Goal: Transaction & Acquisition: Subscribe to service/newsletter

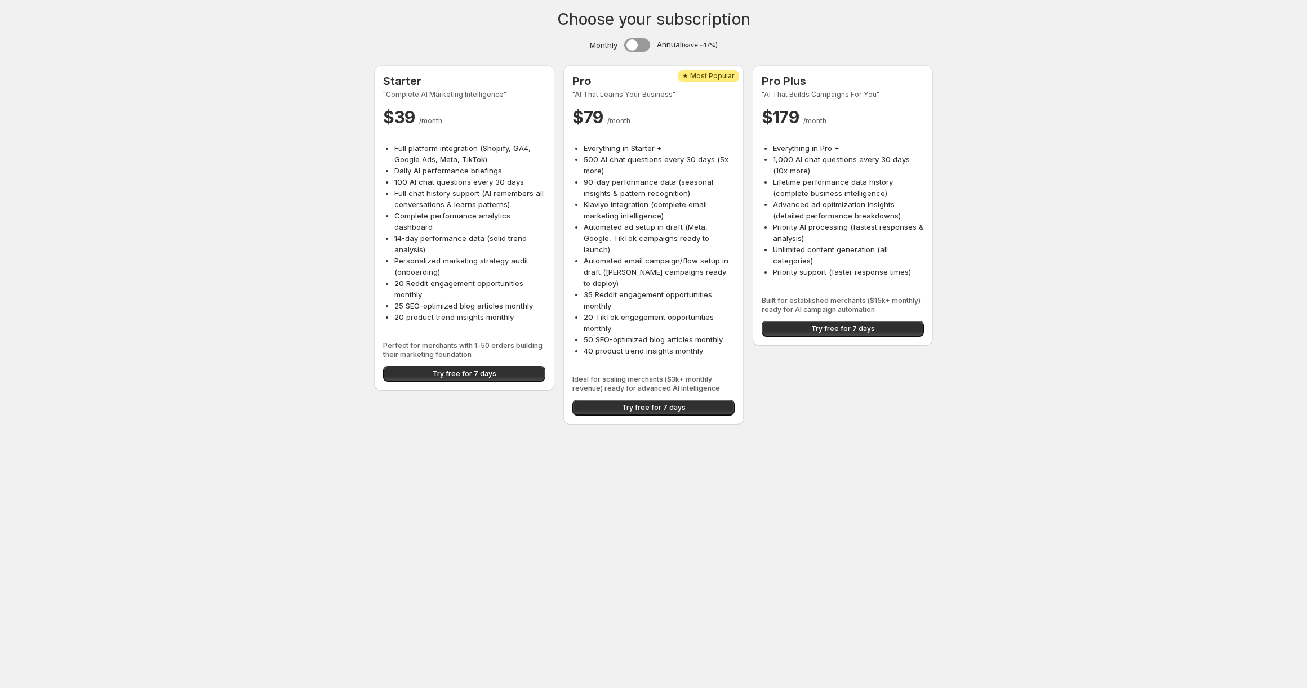
click at [781, 241] on li "Priority AI processing (fastest responses & analysis)" at bounding box center [848, 232] width 151 height 23
click at [844, 241] on li "Priority AI processing (fastest responses & analysis)" at bounding box center [848, 232] width 151 height 23
click at [630, 403] on span "Try free for 7 days" at bounding box center [654, 407] width 64 height 9
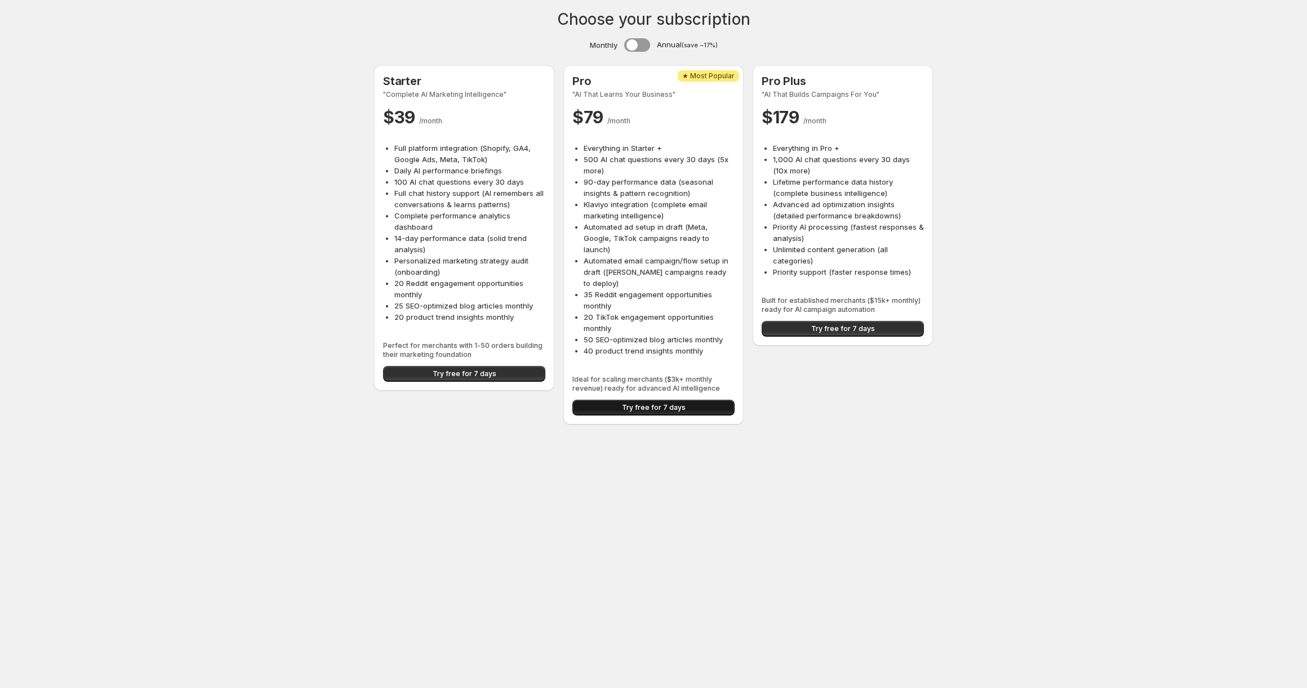
click at [661, 403] on span "Try free for 7 days" at bounding box center [654, 407] width 64 height 9
click at [843, 327] on span "Try free for 7 days" at bounding box center [843, 328] width 64 height 9
click at [642, 403] on span "Try free for 7 days" at bounding box center [654, 407] width 64 height 9
click at [648, 375] on span "Ideal for scaling merchants ($3k+ monthly revenue) ready for advanced AI intell…" at bounding box center [653, 384] width 162 height 18
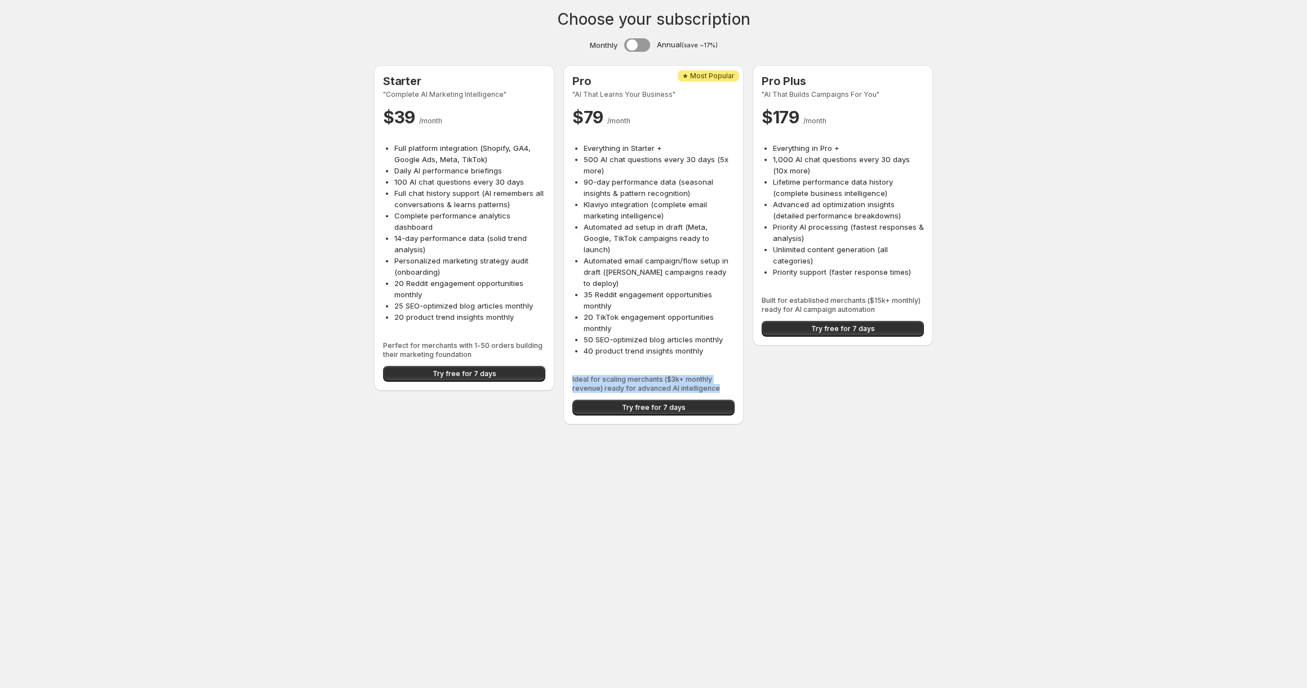
click at [648, 375] on span "Ideal for scaling merchants ($3k+ monthly revenue) ready for advanced AI intell…" at bounding box center [653, 384] width 162 height 18
click at [653, 375] on span "Ideal for scaling merchants ($3k+ monthly revenue) ready for advanced AI intell…" at bounding box center [653, 384] width 162 height 18
click at [656, 403] on span "Try free for 7 days" at bounding box center [654, 407] width 64 height 9
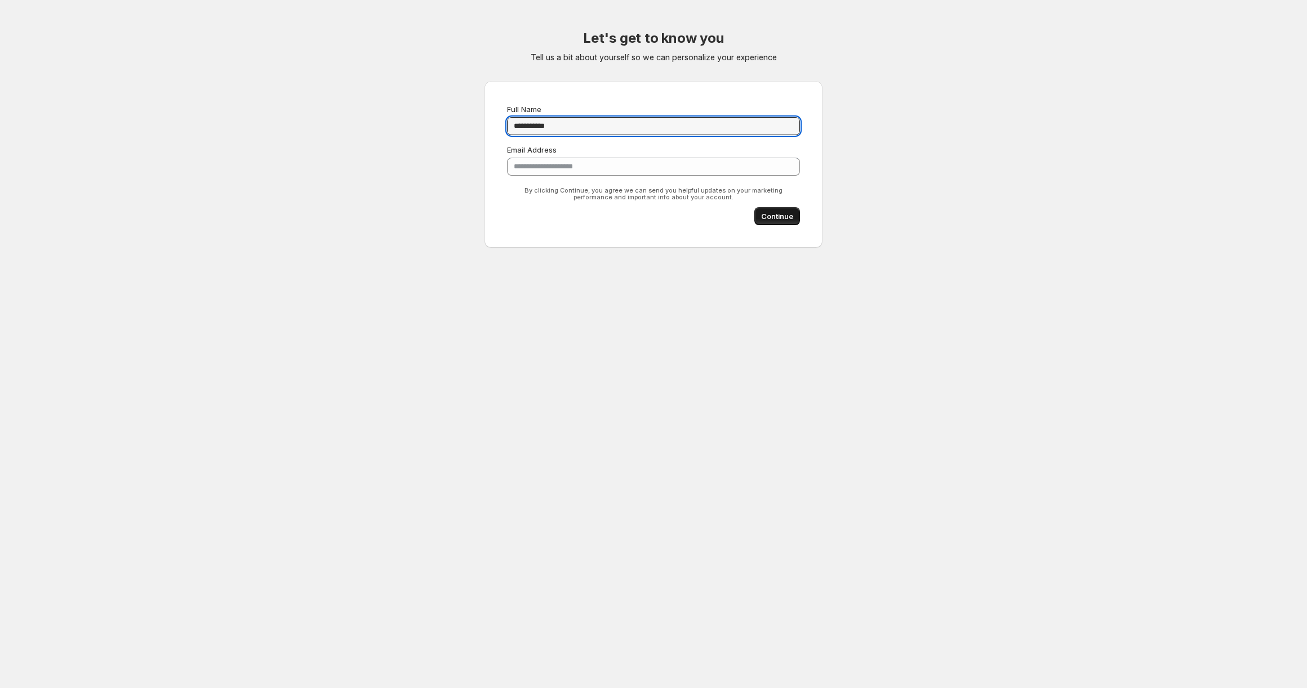
type input "**********"
click at [757, 215] on button "Continue" at bounding box center [777, 216] width 46 height 18
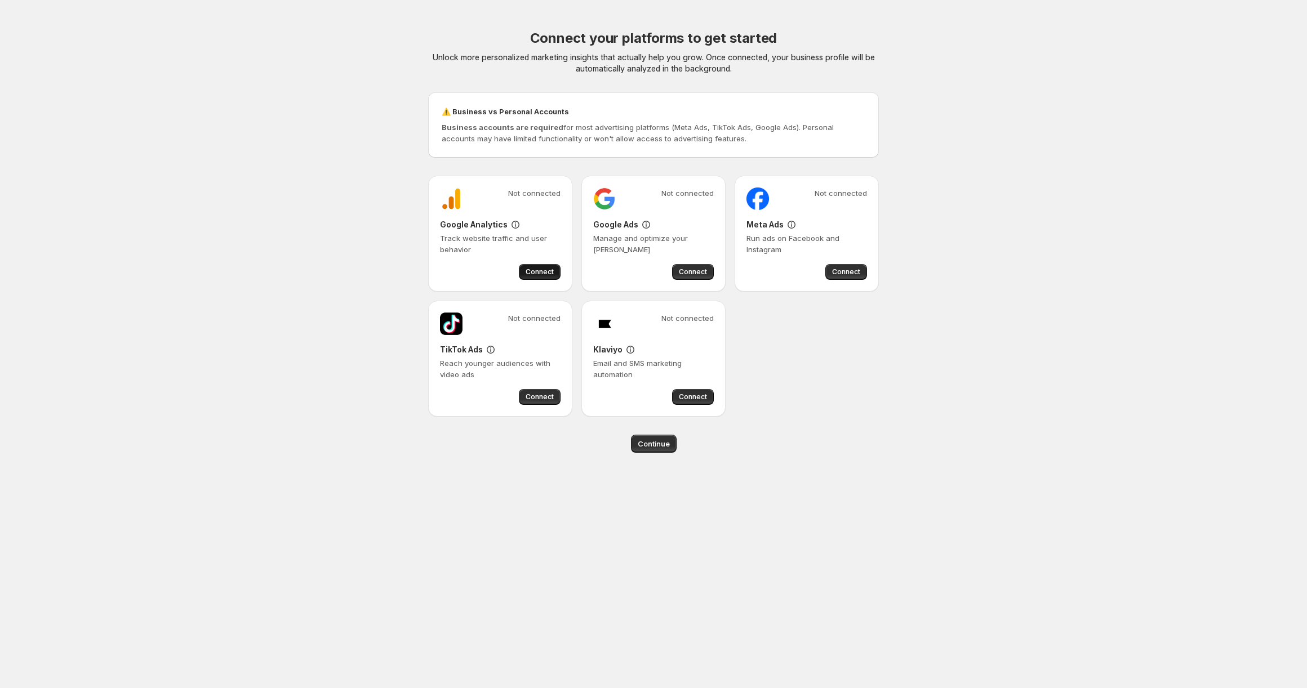
click at [540, 273] on span "Connect" at bounding box center [540, 272] width 28 height 9
click at [693, 269] on span "Connect" at bounding box center [693, 272] width 28 height 9
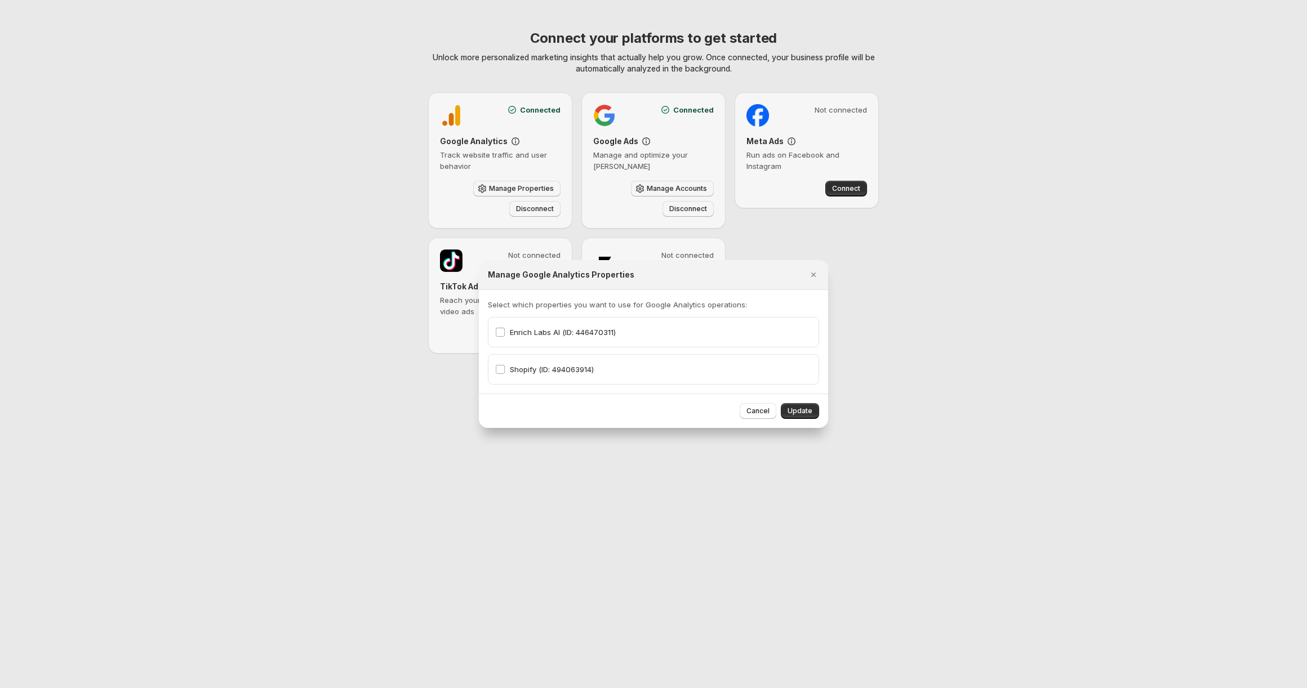
click at [807, 418] on button "Update" at bounding box center [800, 411] width 38 height 16
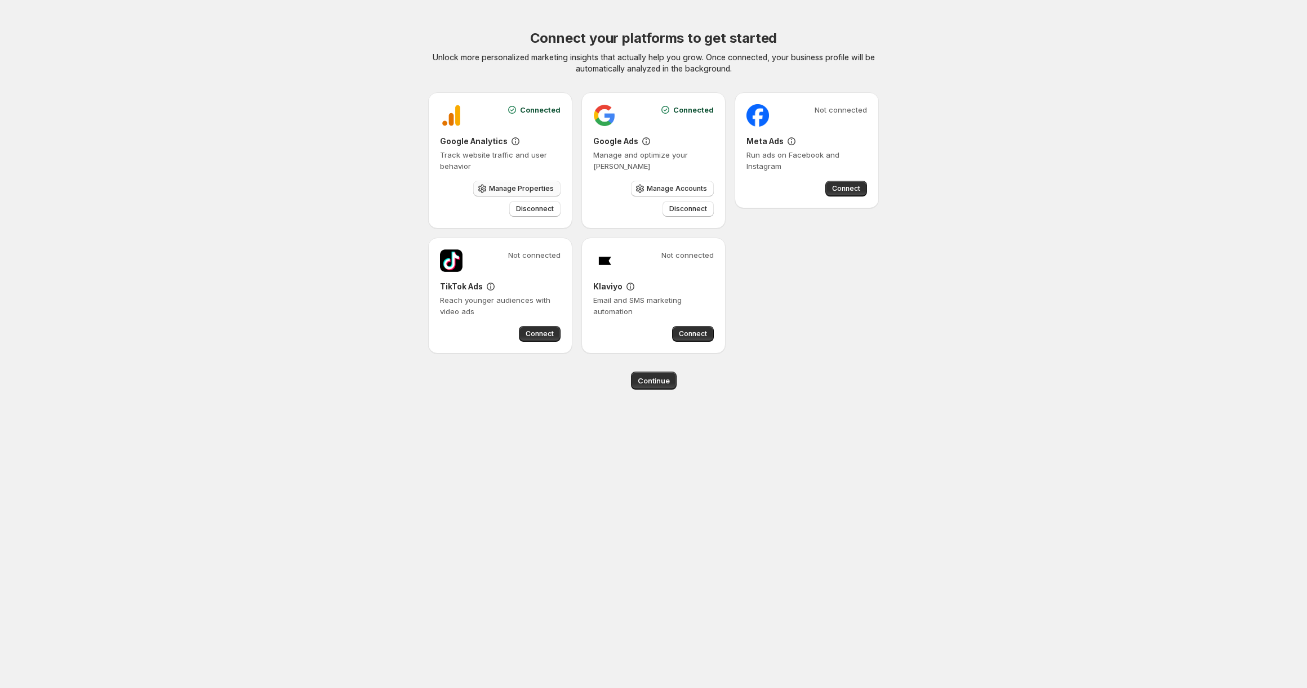
click at [544, 184] on button "Manage Properties" at bounding box center [516, 189] width 87 height 16
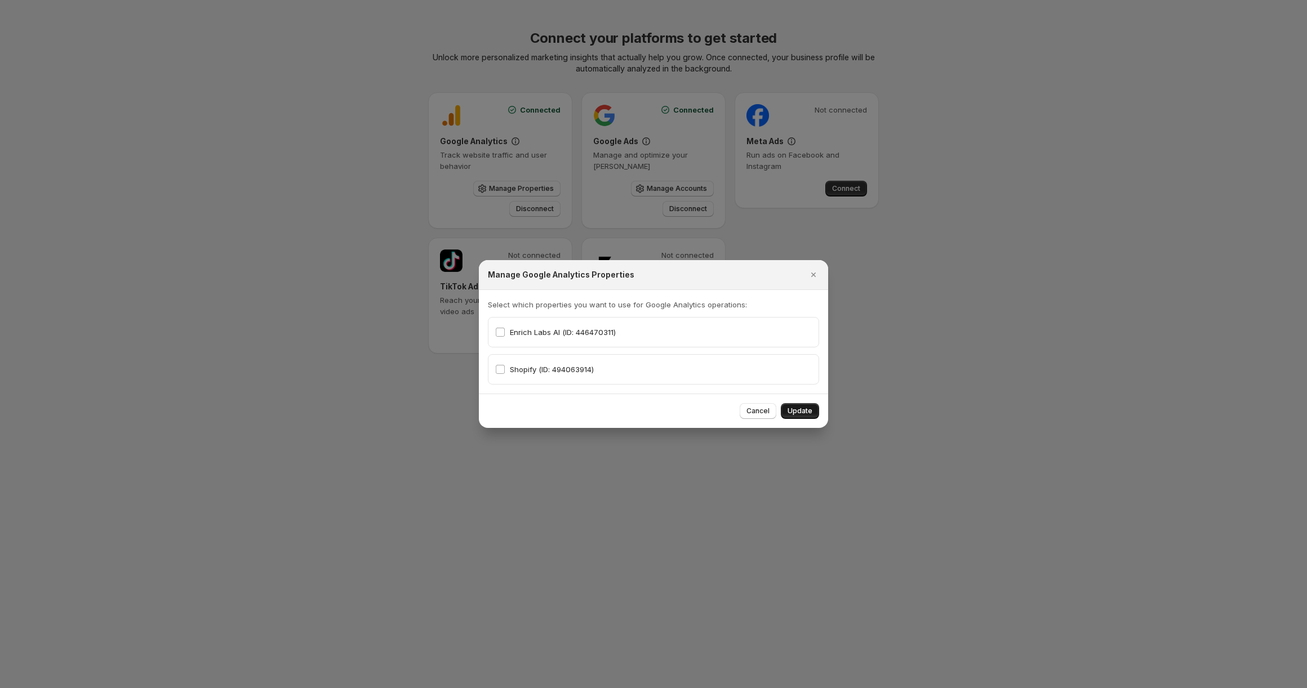
click at [812, 411] on span "Update" at bounding box center [799, 411] width 25 height 9
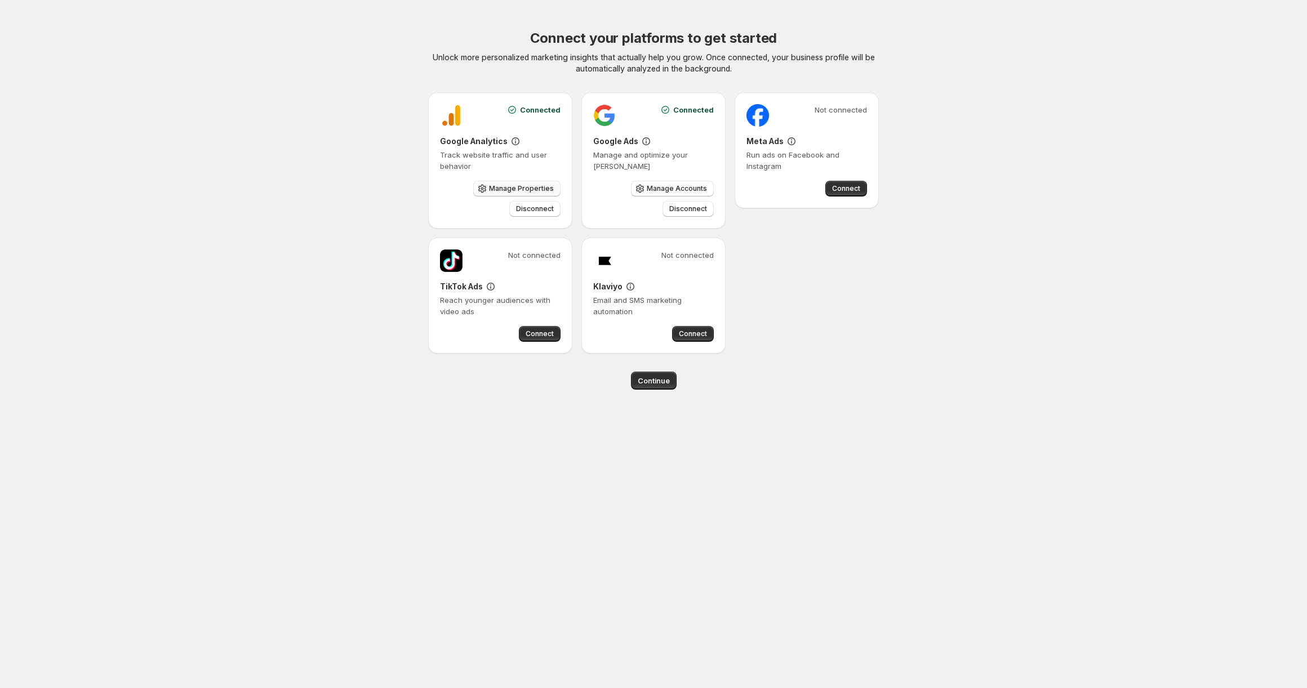
click at [515, 194] on button "Manage Properties" at bounding box center [516, 189] width 87 height 16
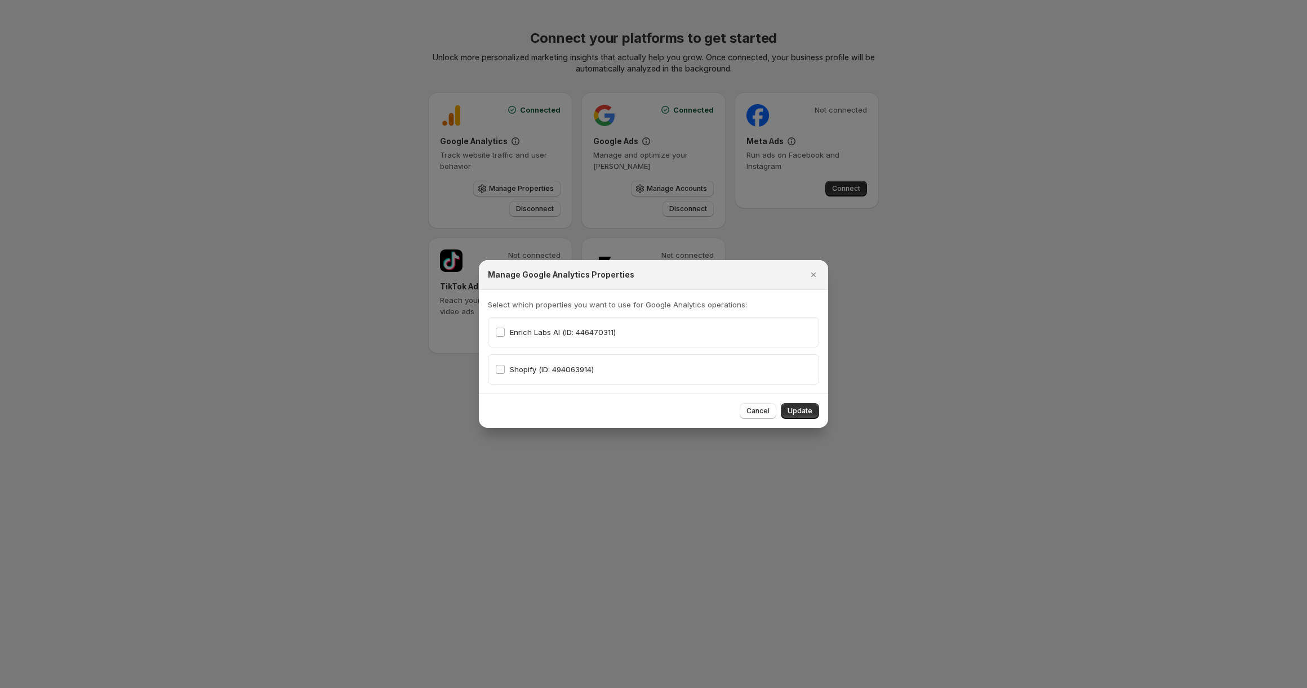
click at [600, 365] on div "Shopify (ID: 494063914)" at bounding box center [653, 370] width 317 height 16
click at [590, 367] on span "Shopify (ID: 494063914)" at bounding box center [552, 369] width 84 height 9
click at [811, 412] on span "Update" at bounding box center [799, 411] width 25 height 9
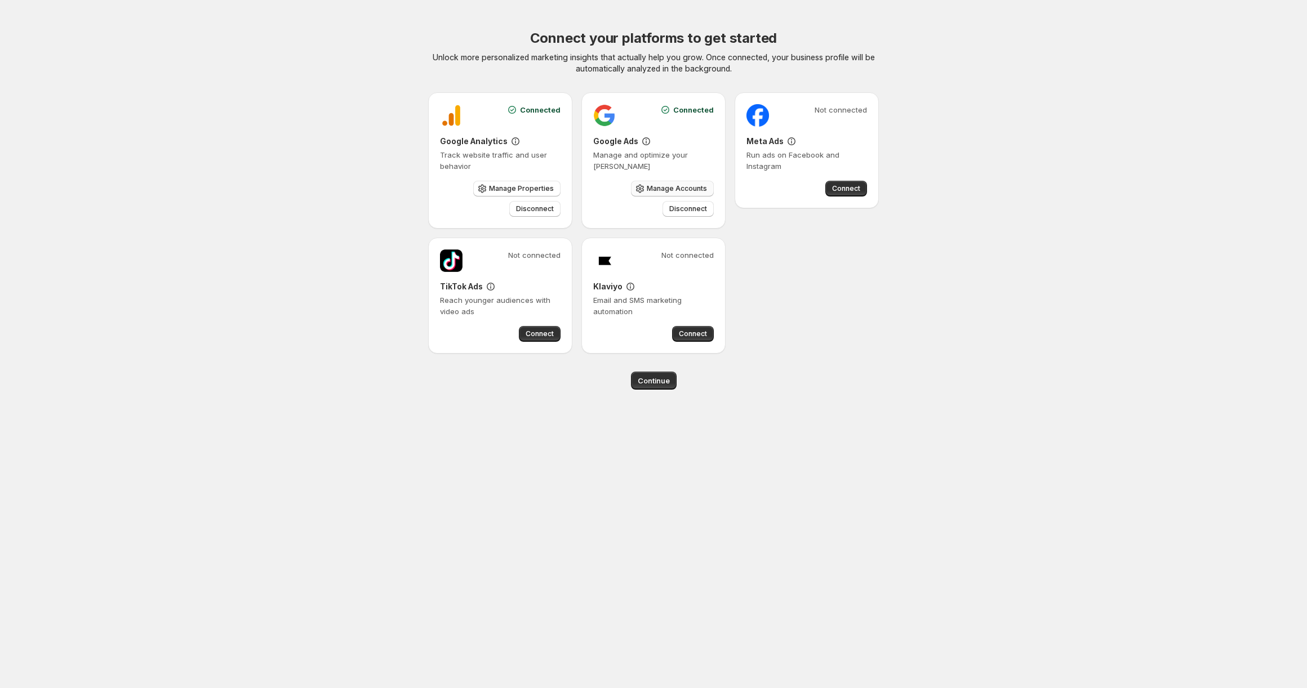
click at [673, 190] on span "Manage Accounts" at bounding box center [677, 188] width 60 height 9
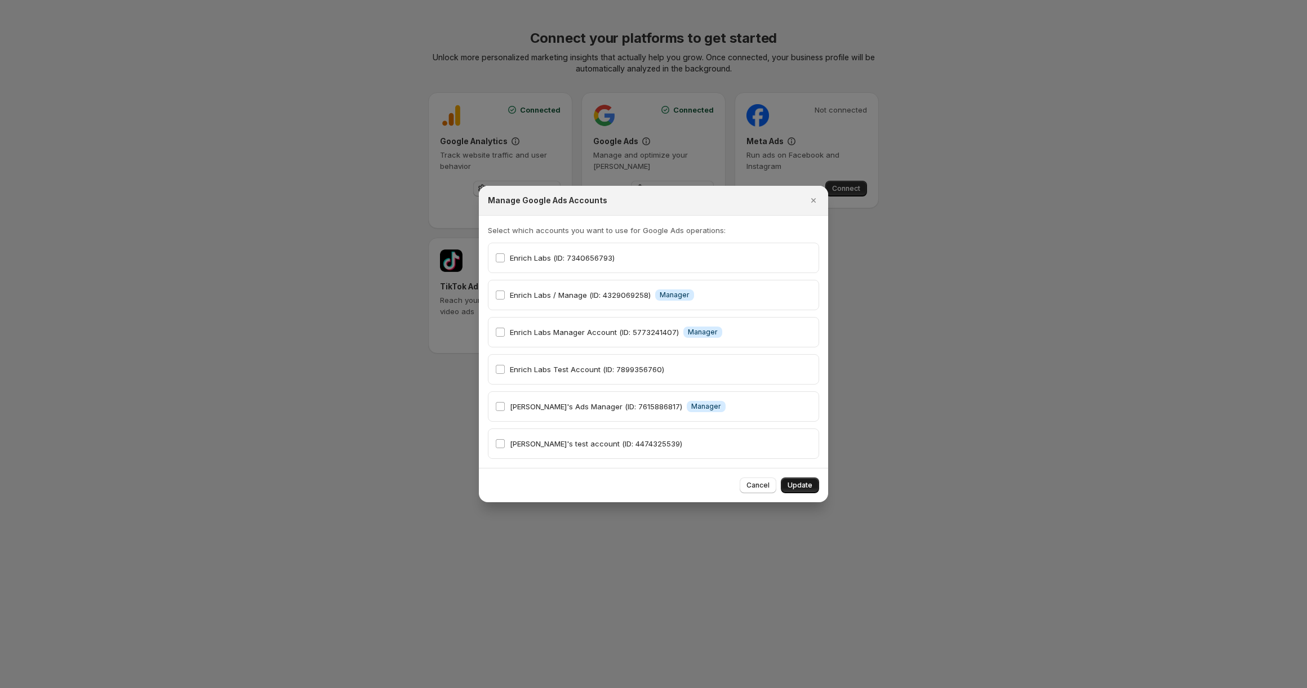
click at [794, 491] on button "Update" at bounding box center [800, 486] width 38 height 16
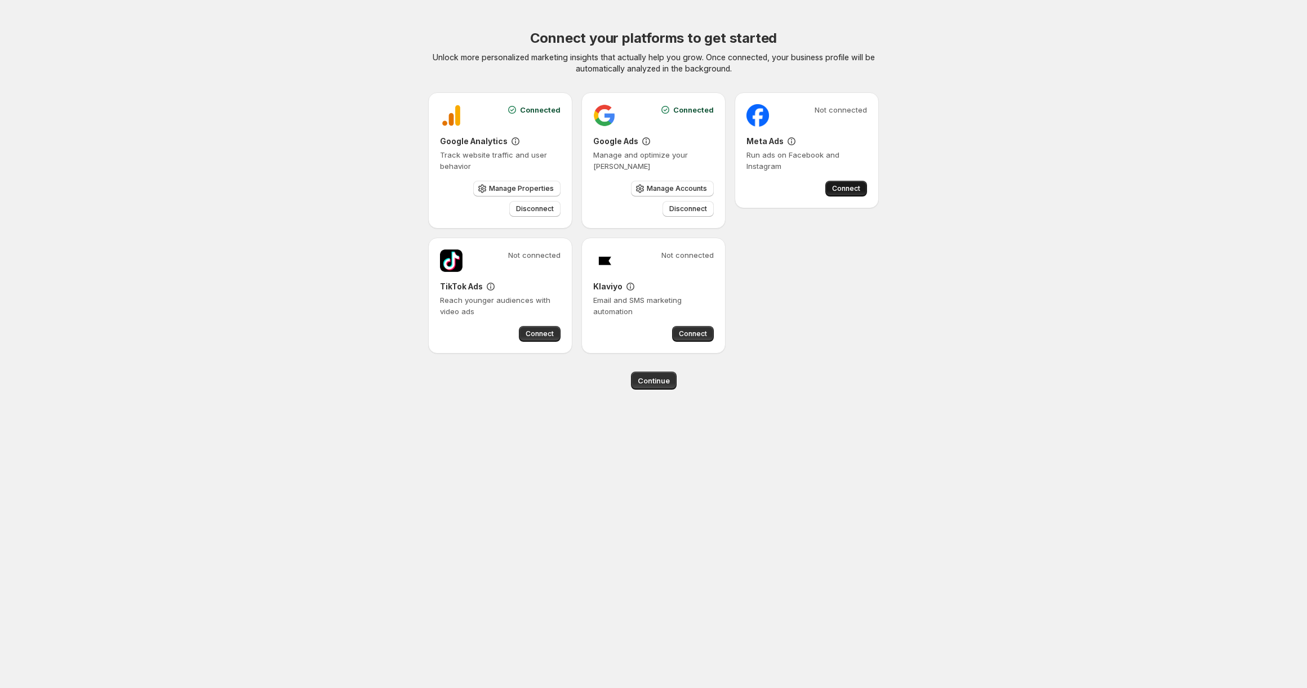
click at [857, 184] on button "Connect" at bounding box center [846, 189] width 42 height 16
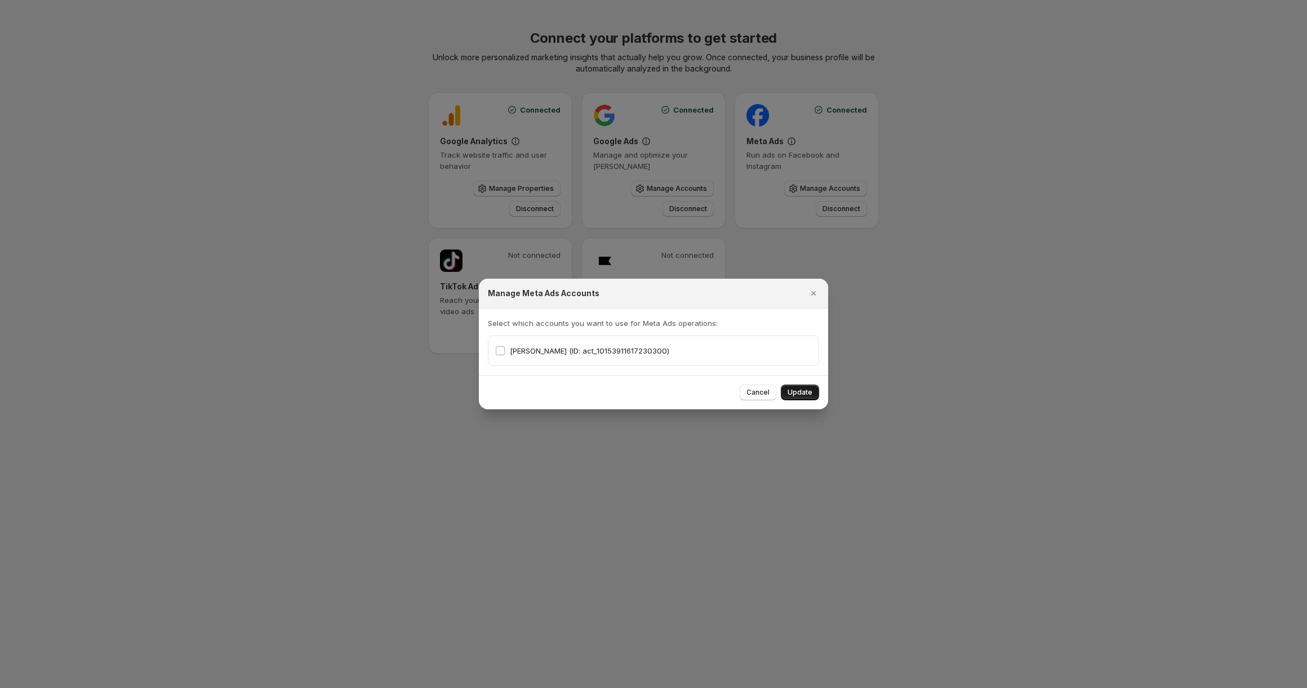
click at [807, 391] on span "Update" at bounding box center [799, 392] width 25 height 9
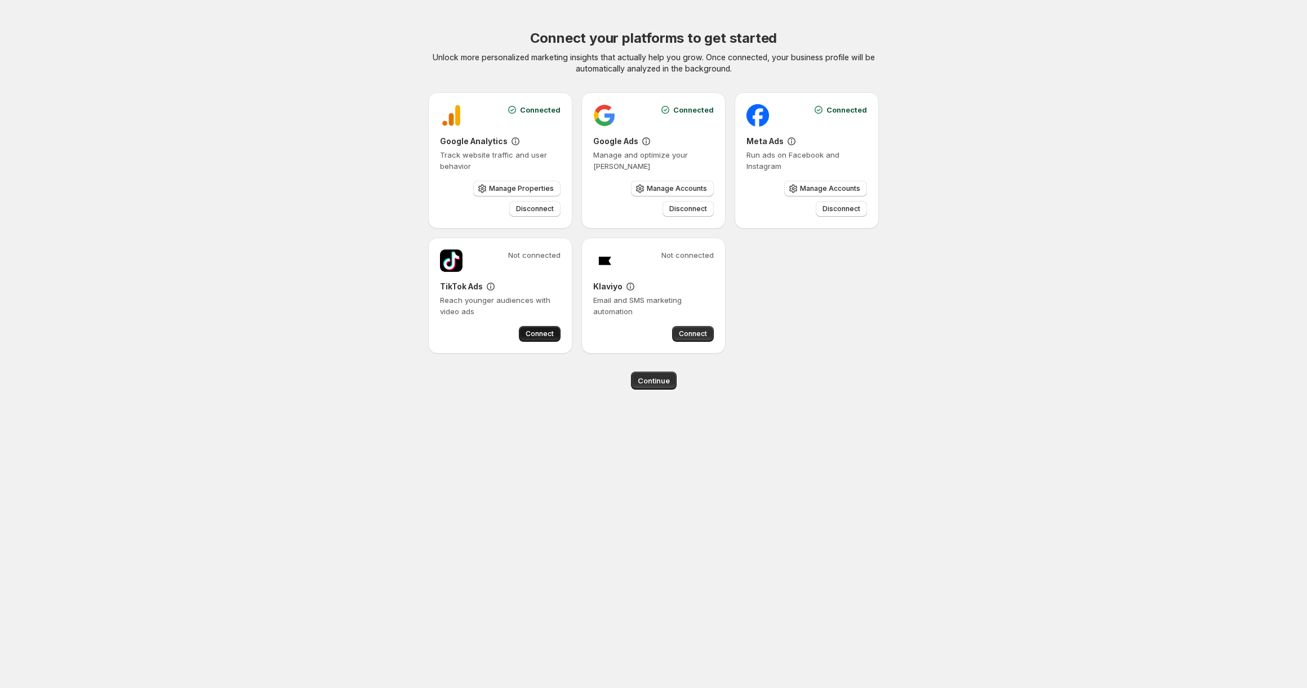
click at [551, 334] on span "Connect" at bounding box center [540, 334] width 28 height 9
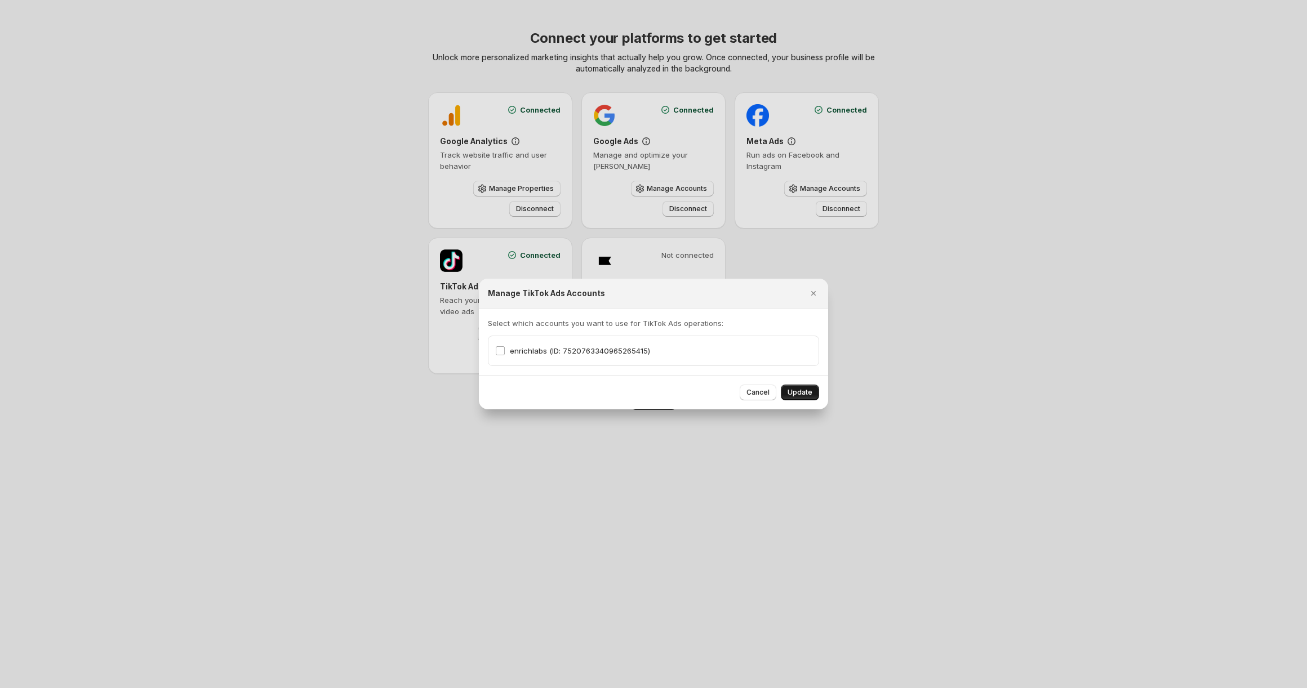
click at [794, 390] on span "Update" at bounding box center [799, 392] width 25 height 9
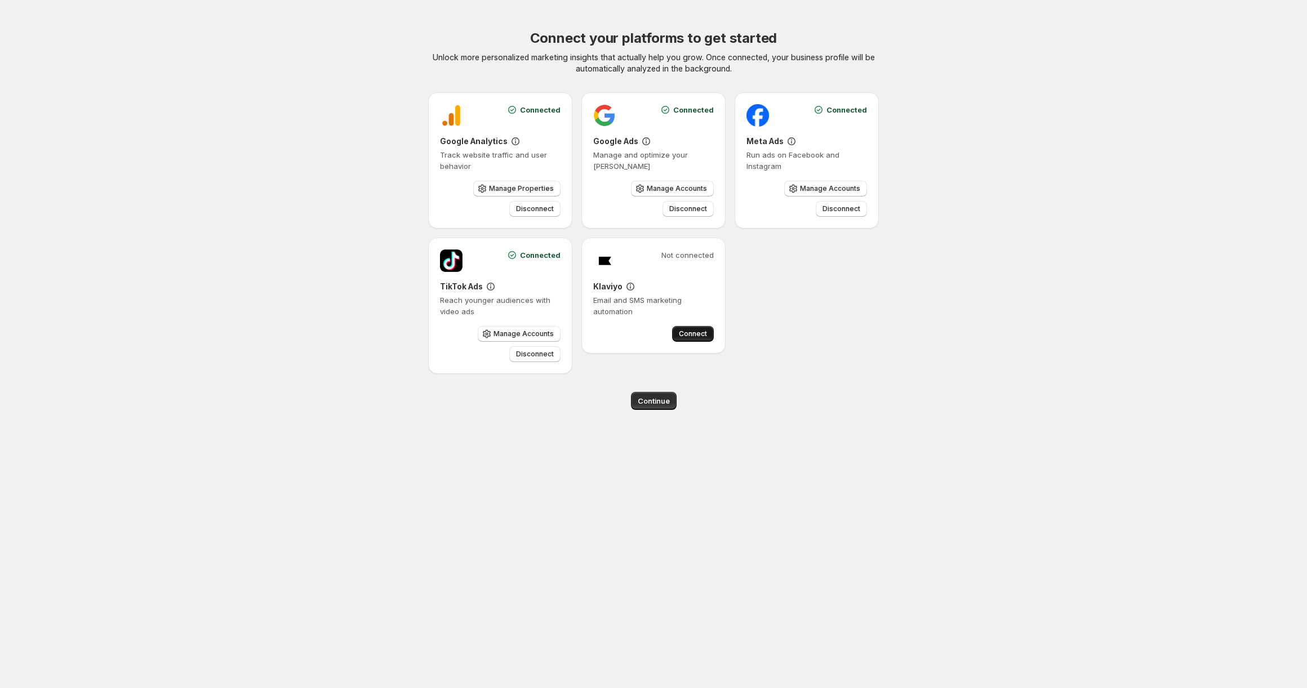
click at [679, 331] on button "Connect" at bounding box center [693, 334] width 42 height 16
click at [655, 407] on button "Continue" at bounding box center [654, 401] width 46 height 18
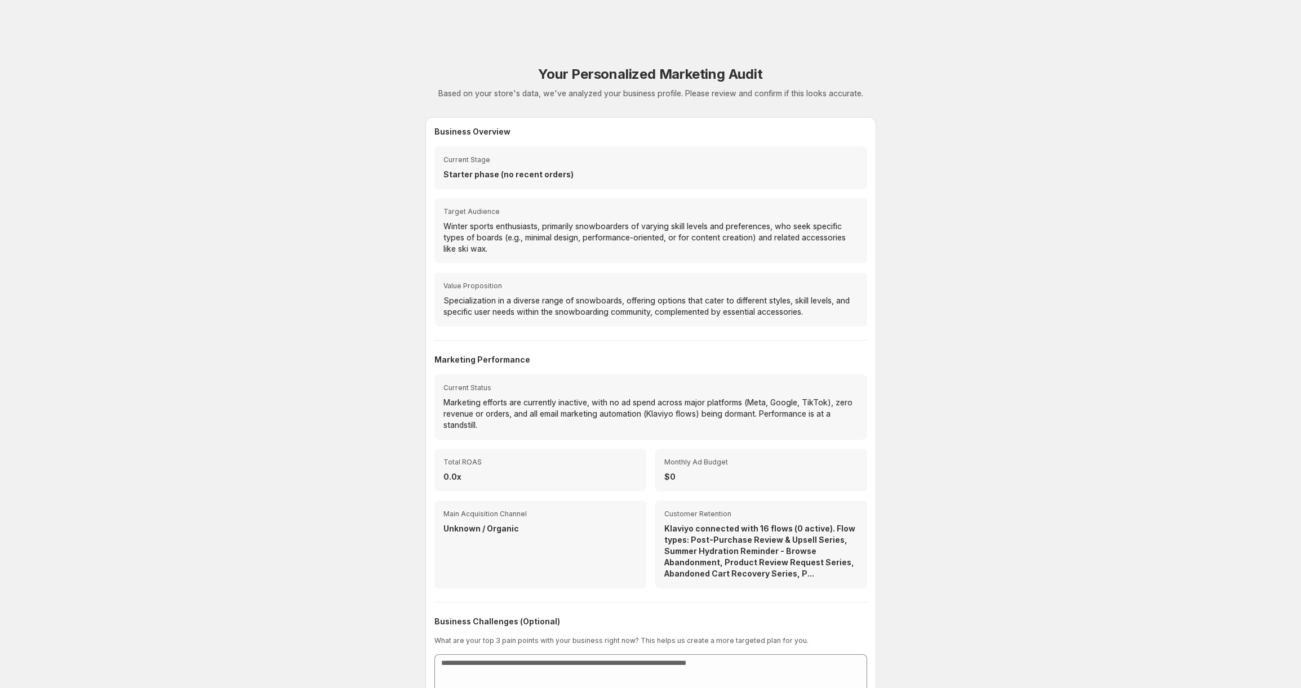
scroll to position [71, 0]
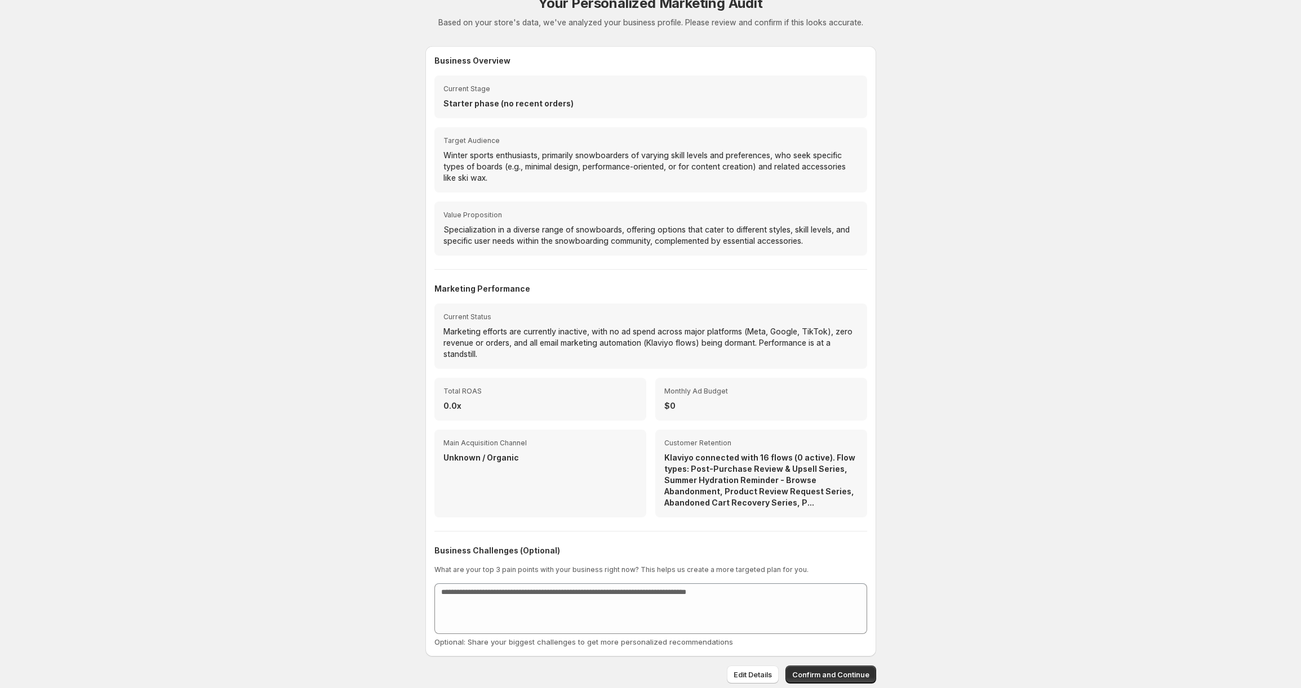
click at [741, 457] on p "Klaviyo connected with 16 flows (0 active). Flow types: Post-Purchase Review & …" at bounding box center [761, 480] width 194 height 56
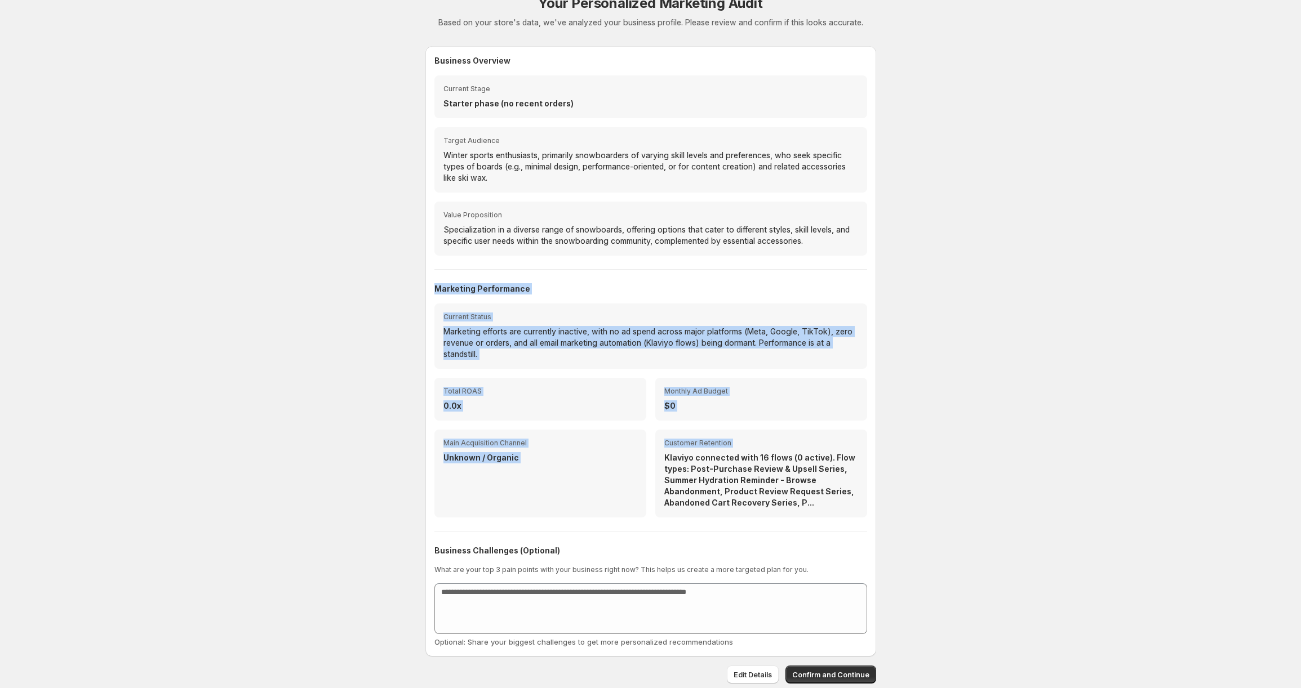
click at [741, 457] on p "Klaviyo connected with 16 flows (0 active). Flow types: Post-Purchase Review & …" at bounding box center [761, 480] width 194 height 56
click at [735, 481] on p "Klaviyo connected with 16 flows (0 active). Flow types: Post-Purchase Review & …" at bounding box center [761, 480] width 194 height 56
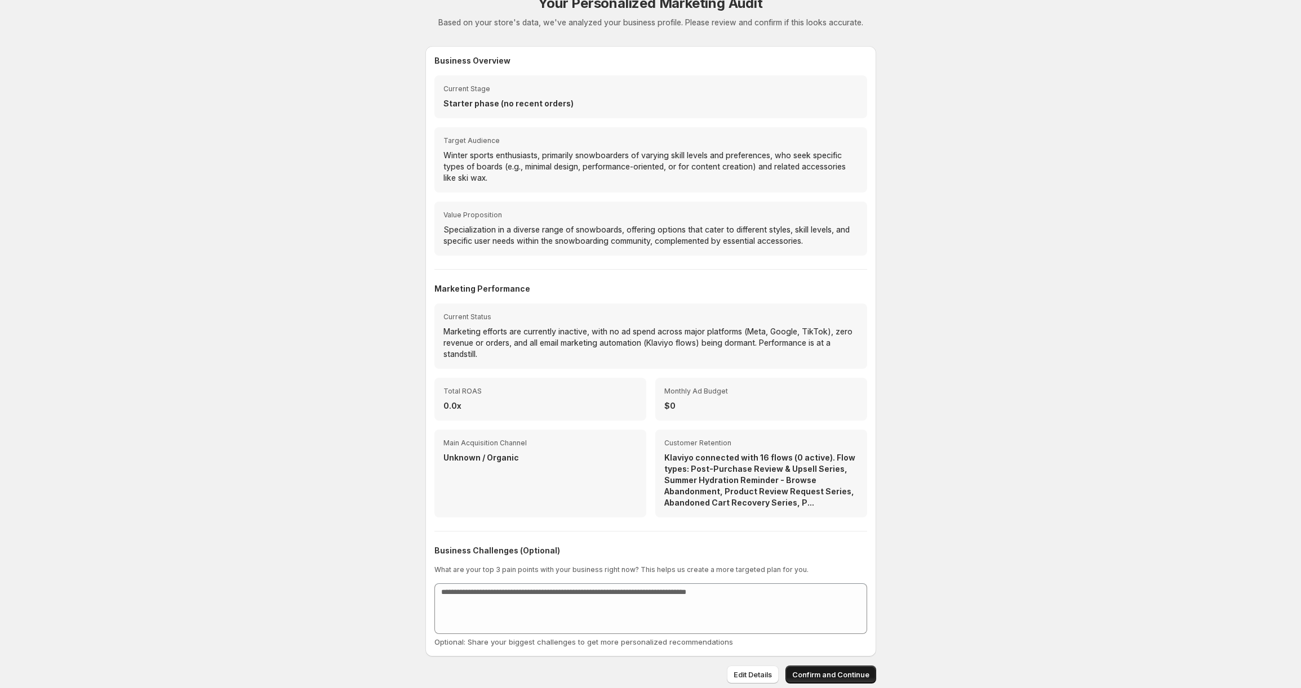
click at [836, 672] on span "Confirm and Continue" at bounding box center [830, 674] width 77 height 11
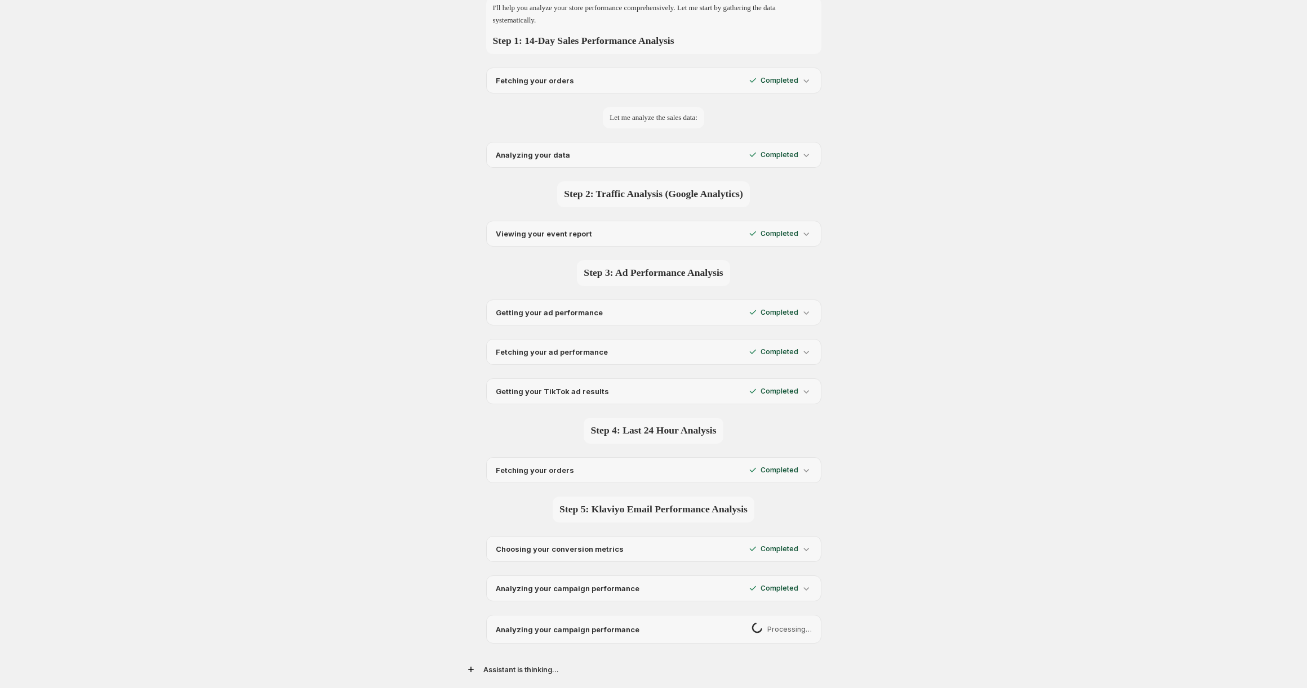
scroll to position [27, 0]
click at [775, 587] on p "Completed" at bounding box center [779, 591] width 38 height 9
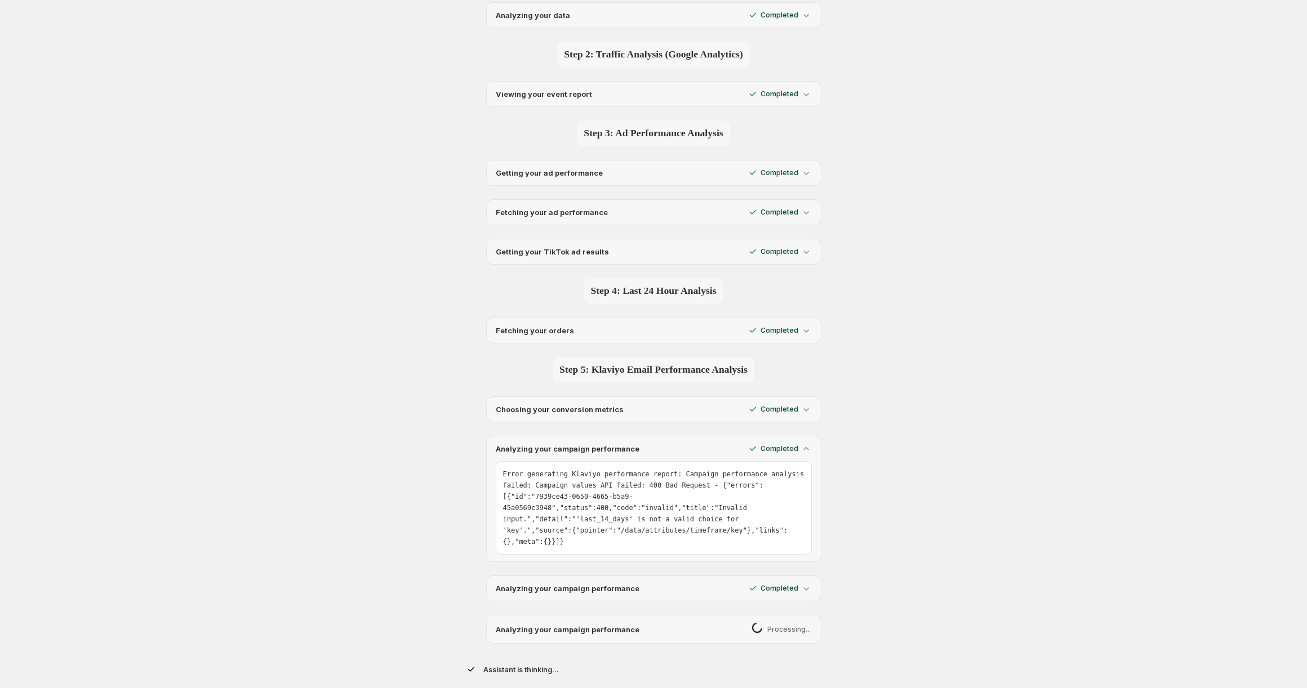
scroll to position [167, 0]
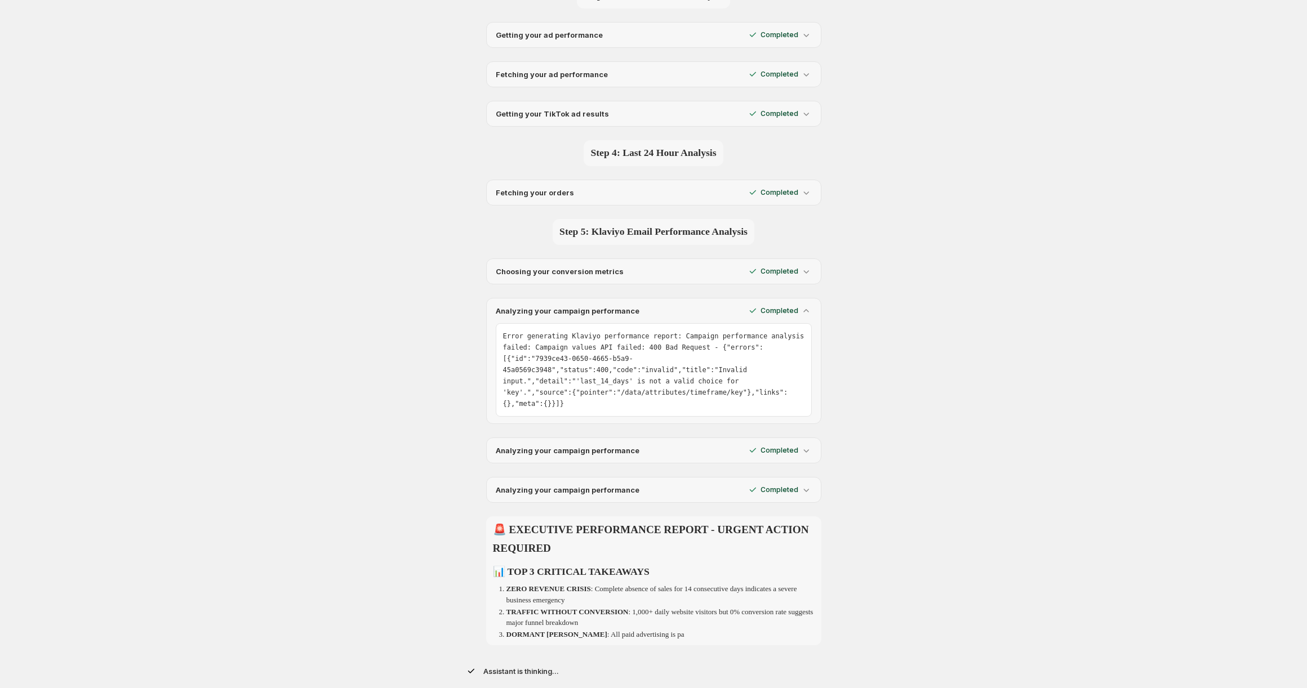
click at [791, 455] on div "Analyzing your campaign performance Completed" at bounding box center [653, 451] width 335 height 26
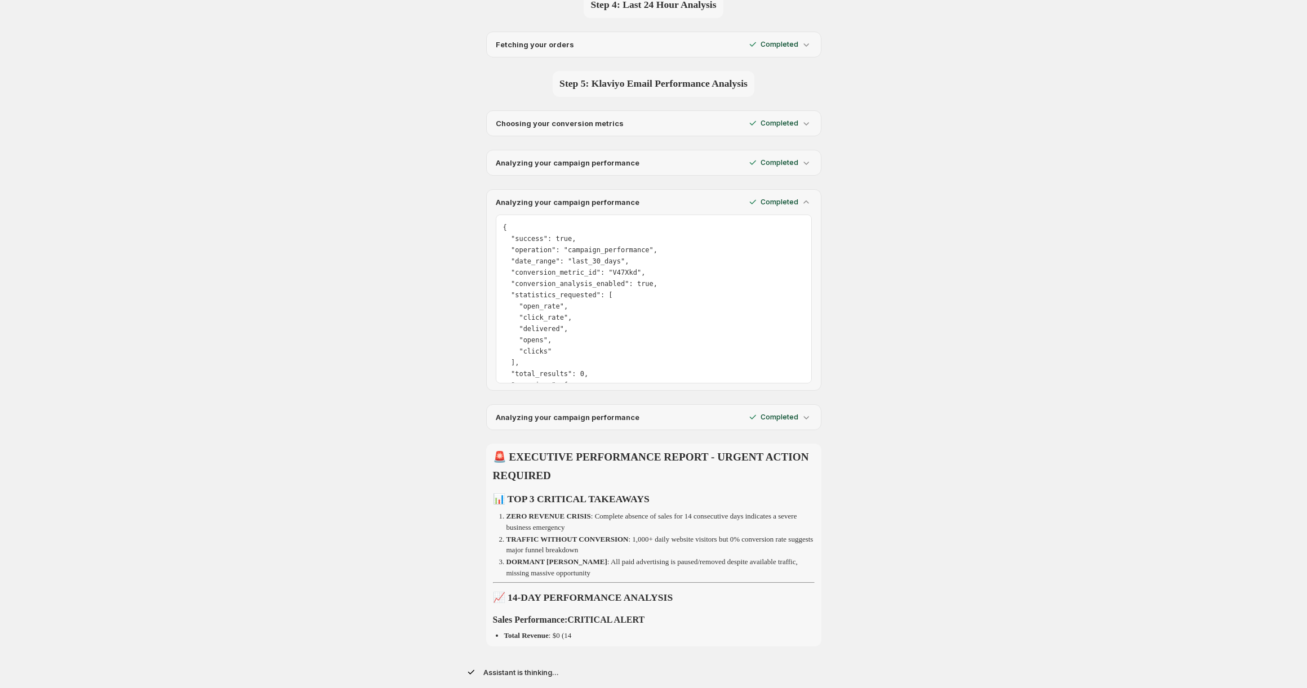
click at [791, 439] on div "I'll help you analyze your store performance comprehensively. Let me start by g…" at bounding box center [653, 119] width 394 height 1132
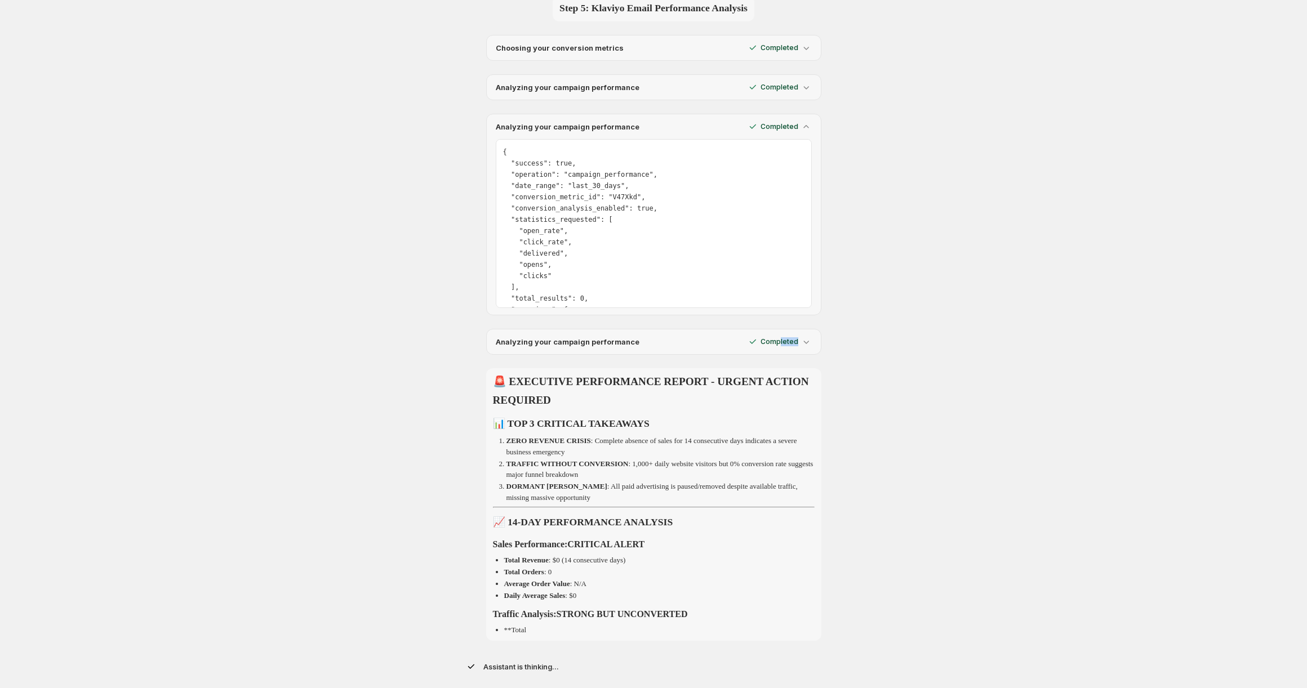
click at [777, 345] on div "Analyzing your campaign performance Completed" at bounding box center [653, 342] width 335 height 26
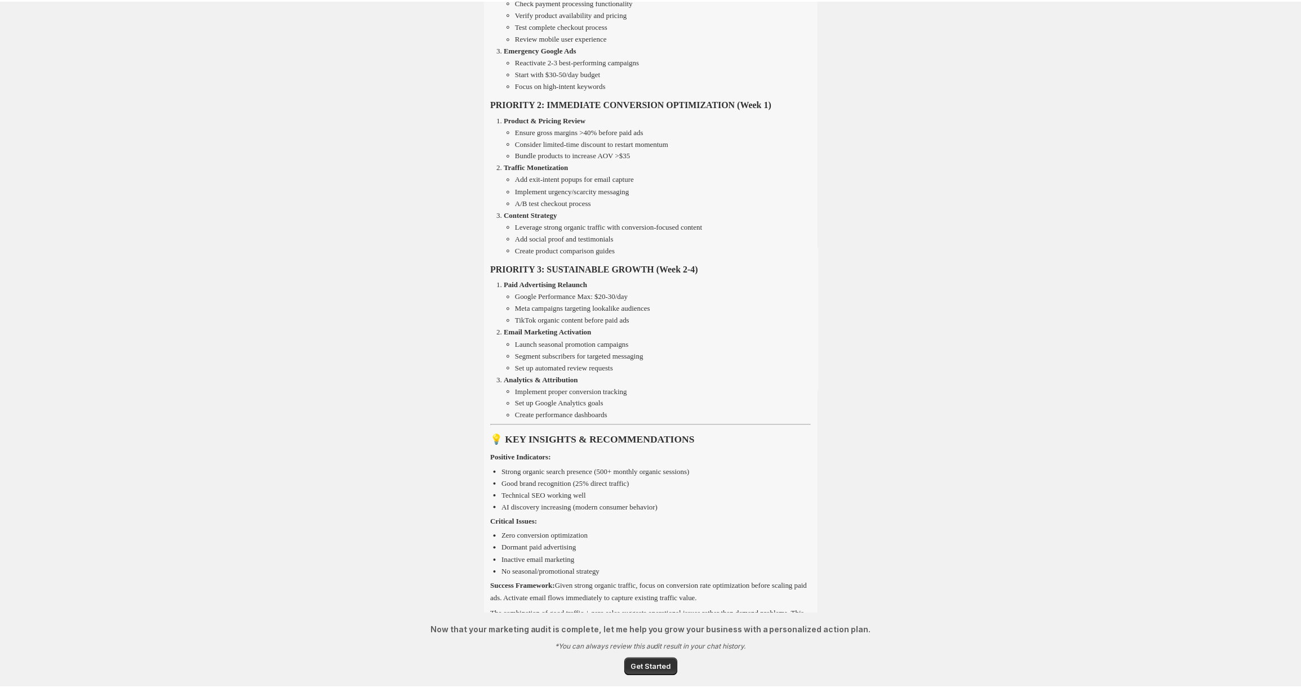
scroll to position [1844, 0]
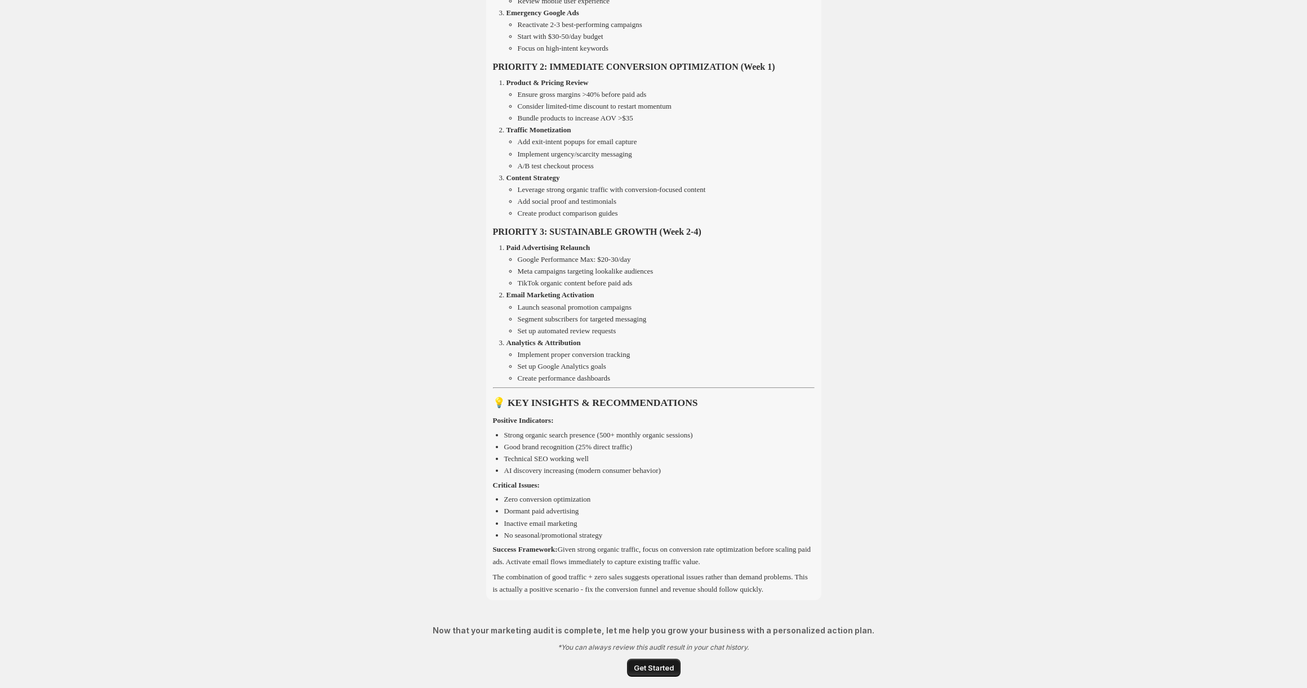
click at [661, 664] on span "Get Started" at bounding box center [654, 667] width 40 height 11
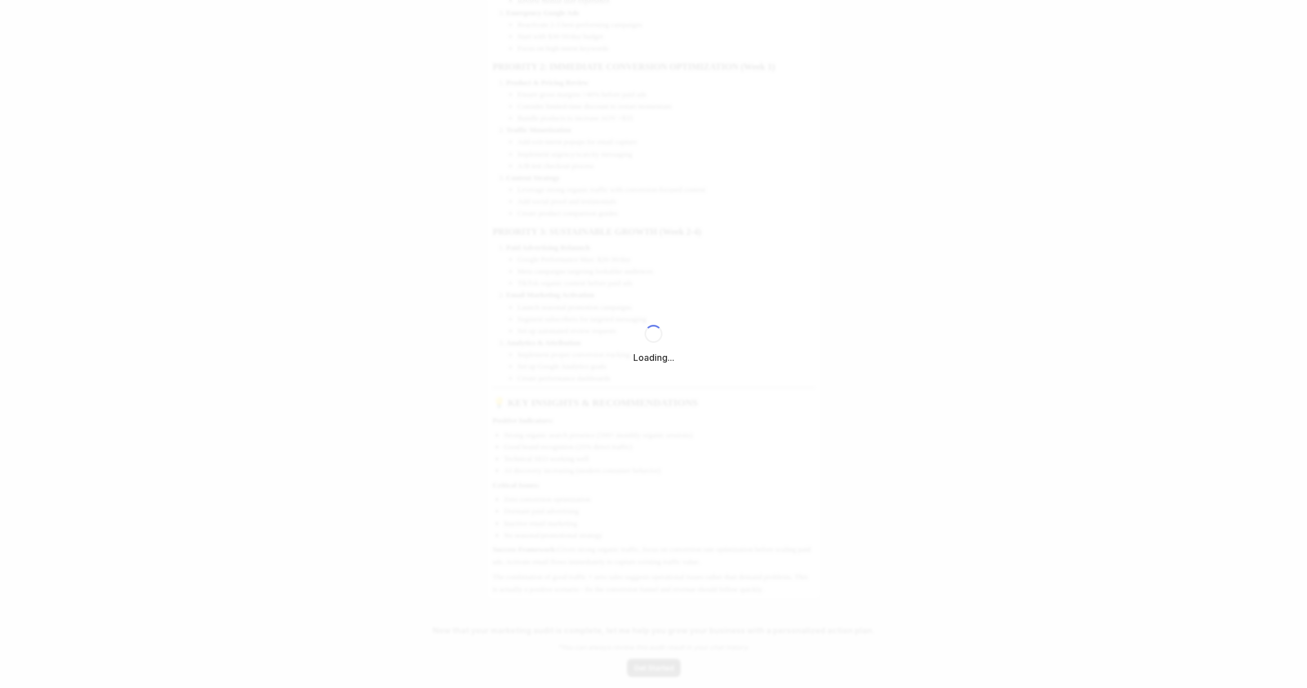
select select "*********"
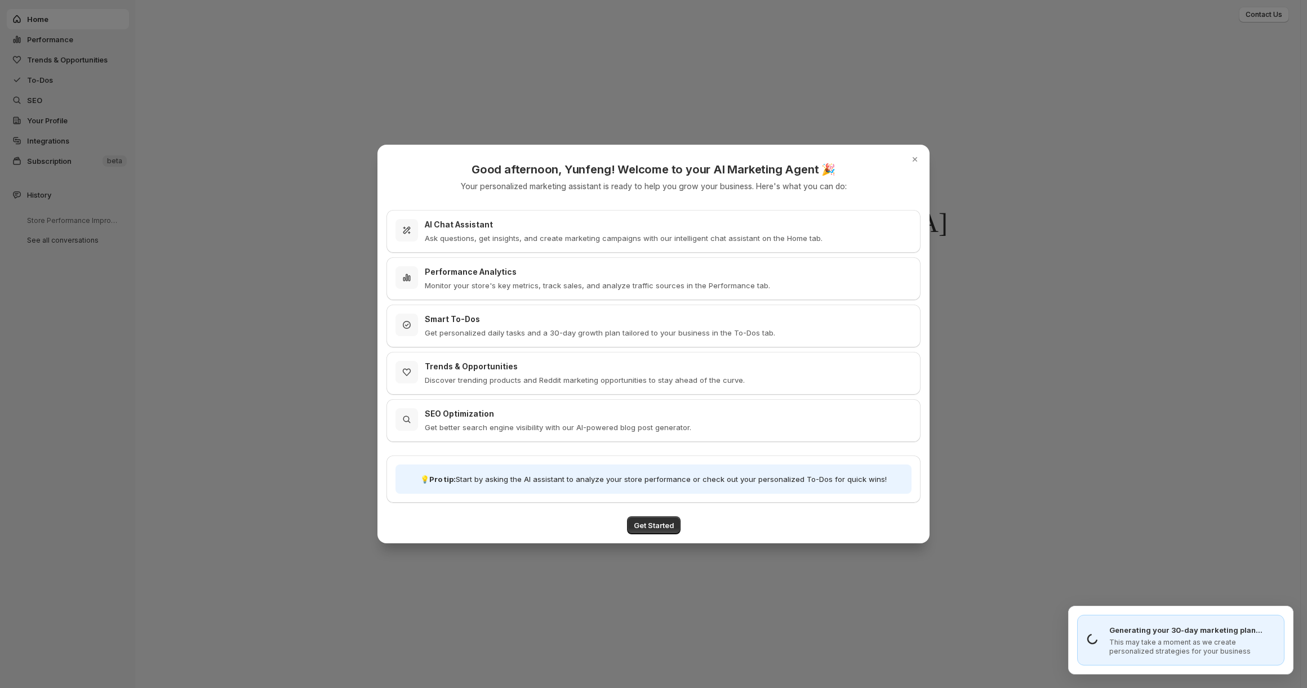
click at [641, 556] on div at bounding box center [653, 344] width 1307 height 688
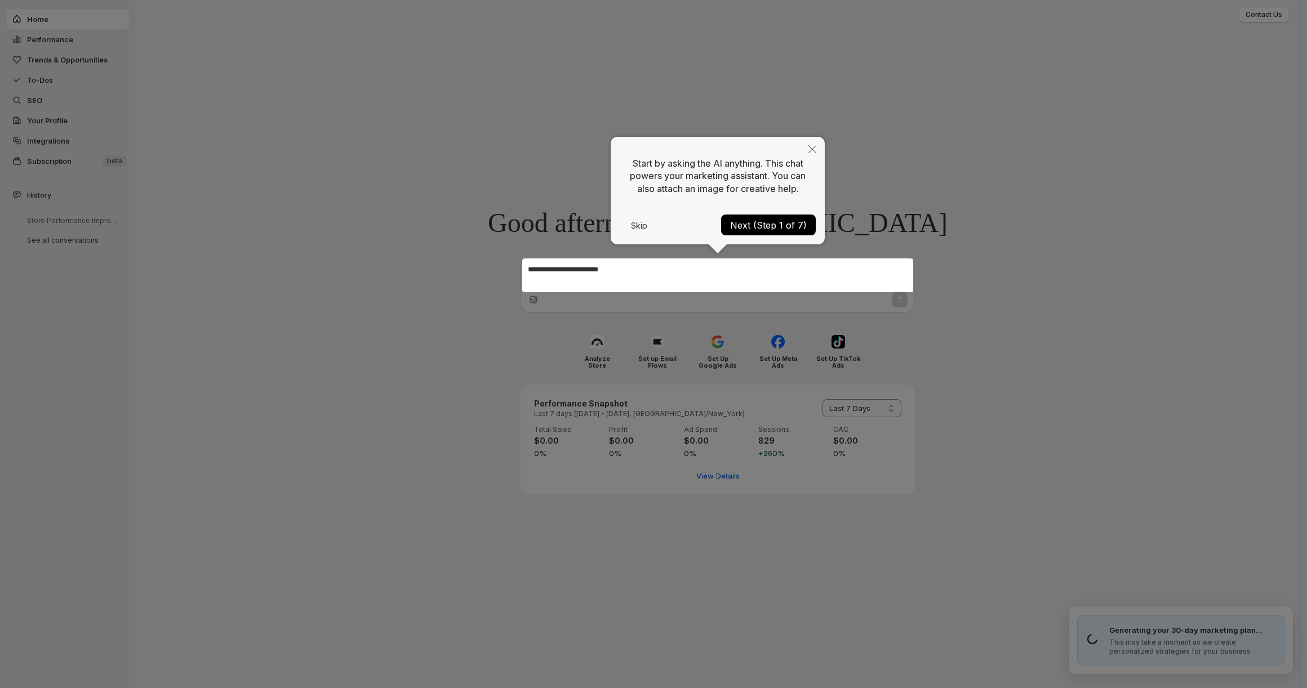
click at [755, 225] on button "Next (Step 1 of 7)" at bounding box center [768, 225] width 95 height 21
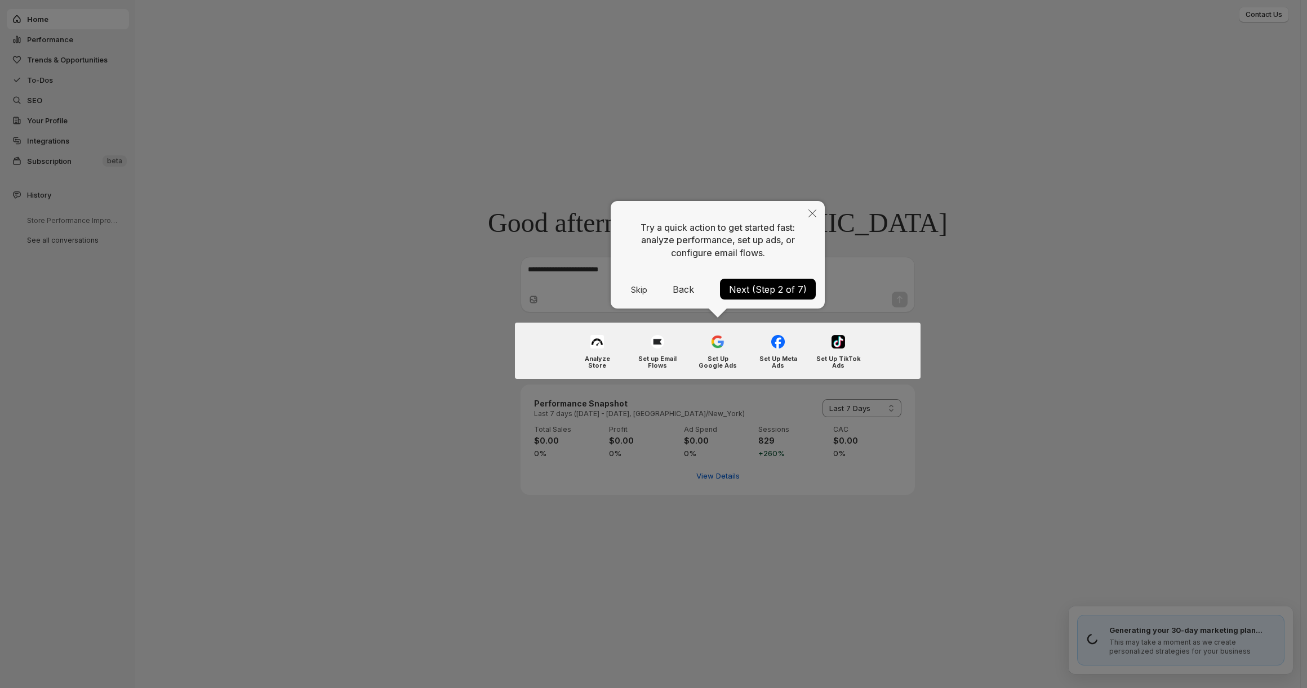
click at [795, 291] on button "Next (Step 2 of 7)" at bounding box center [768, 289] width 96 height 21
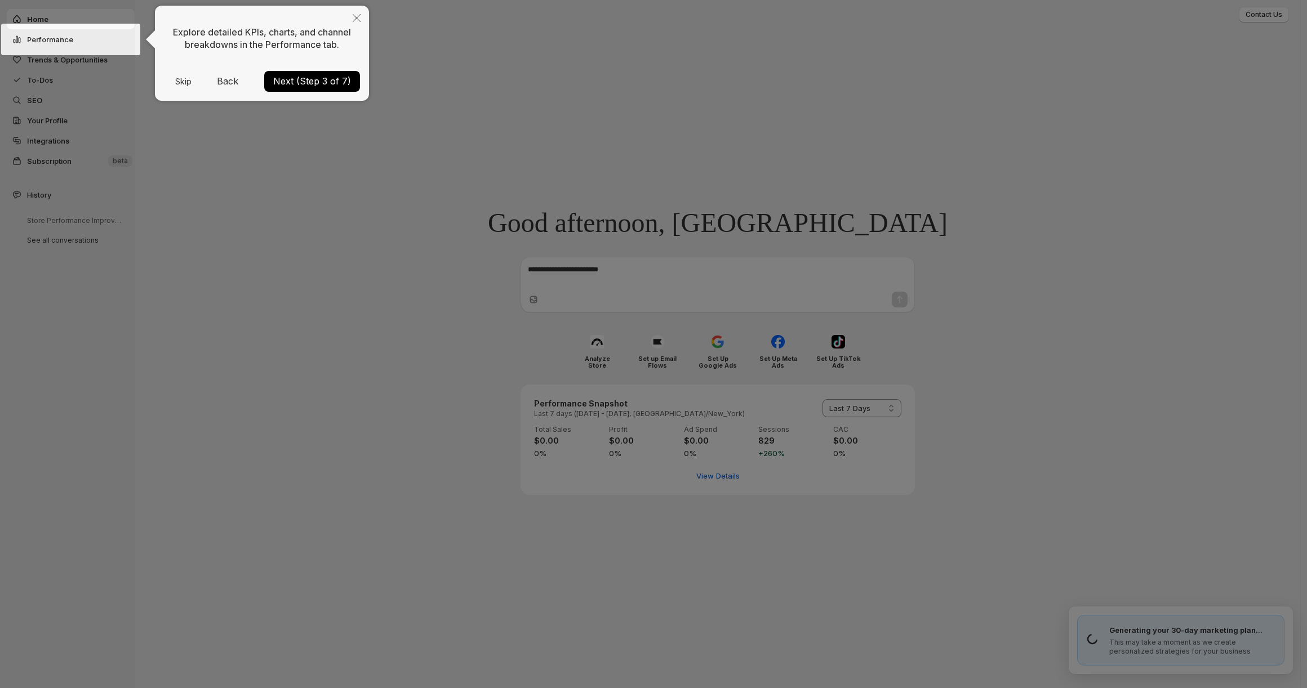
click at [342, 86] on button "Next (Step 3 of 7)" at bounding box center [312, 81] width 96 height 21
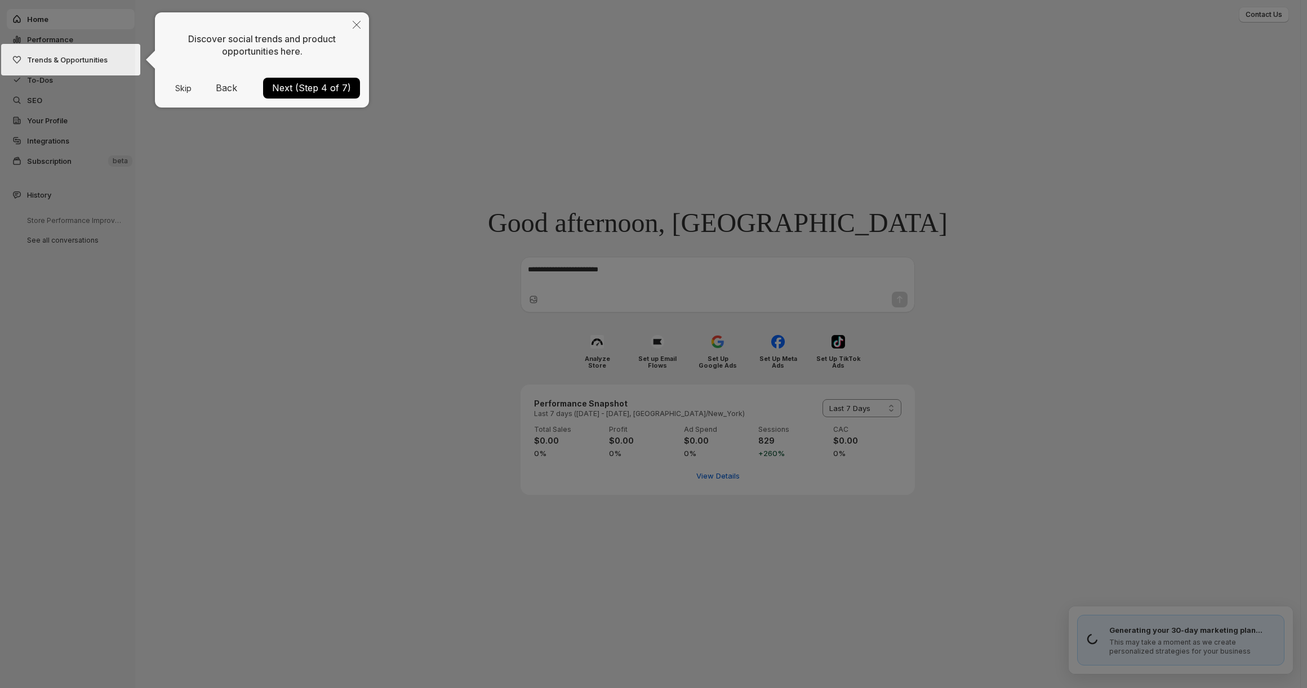
click at [342, 86] on button "Next (Step 4 of 7)" at bounding box center [311, 88] width 97 height 21
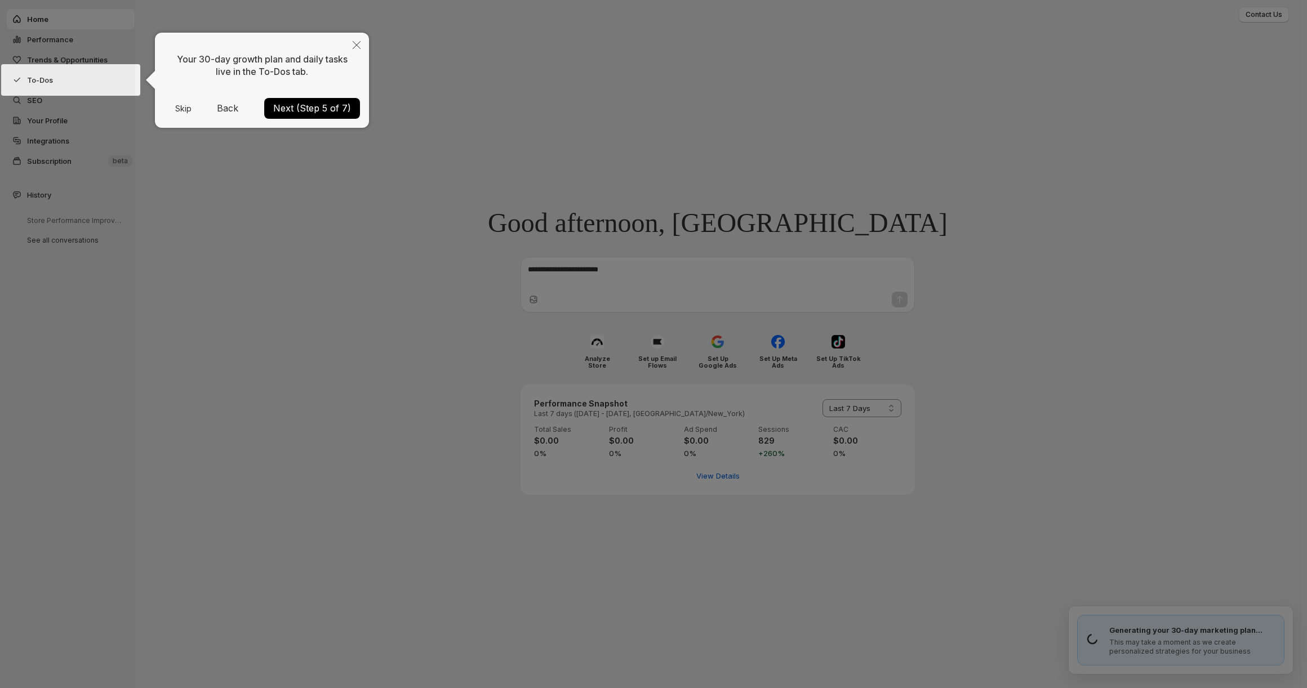
click at [337, 104] on button "Next (Step 5 of 7)" at bounding box center [312, 108] width 96 height 21
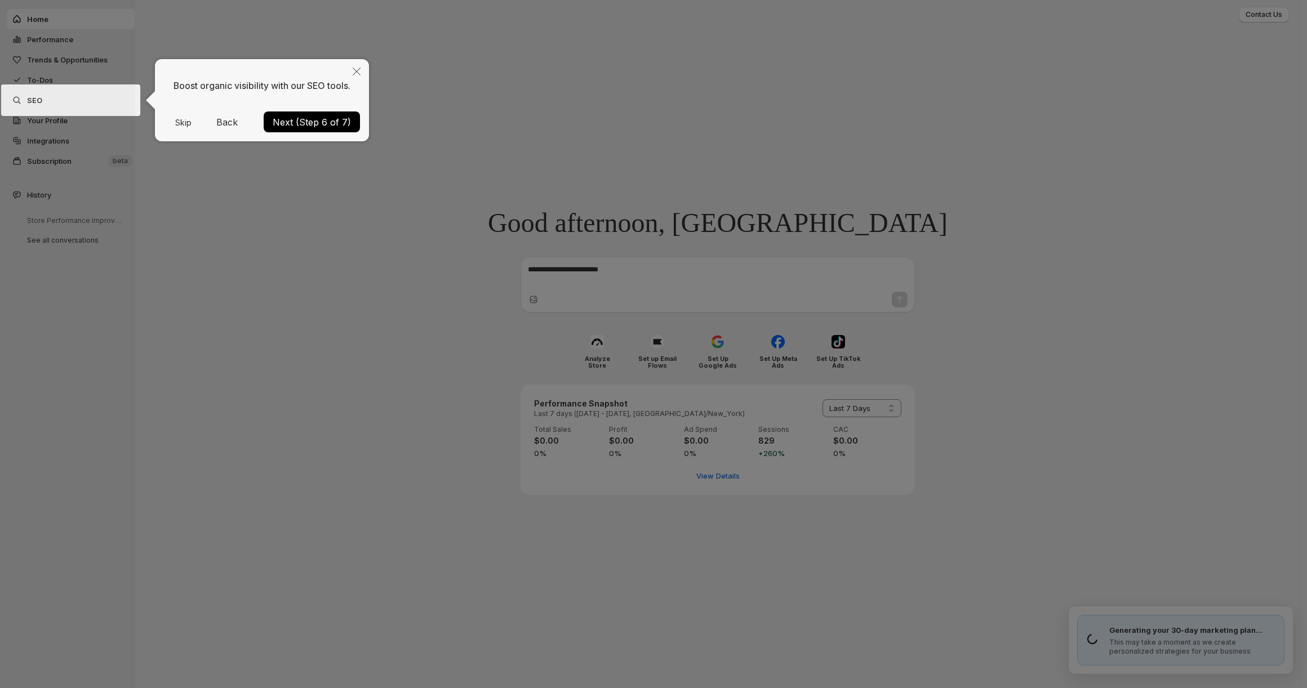
click at [327, 122] on button "Next (Step 6 of 7)" at bounding box center [312, 122] width 96 height 21
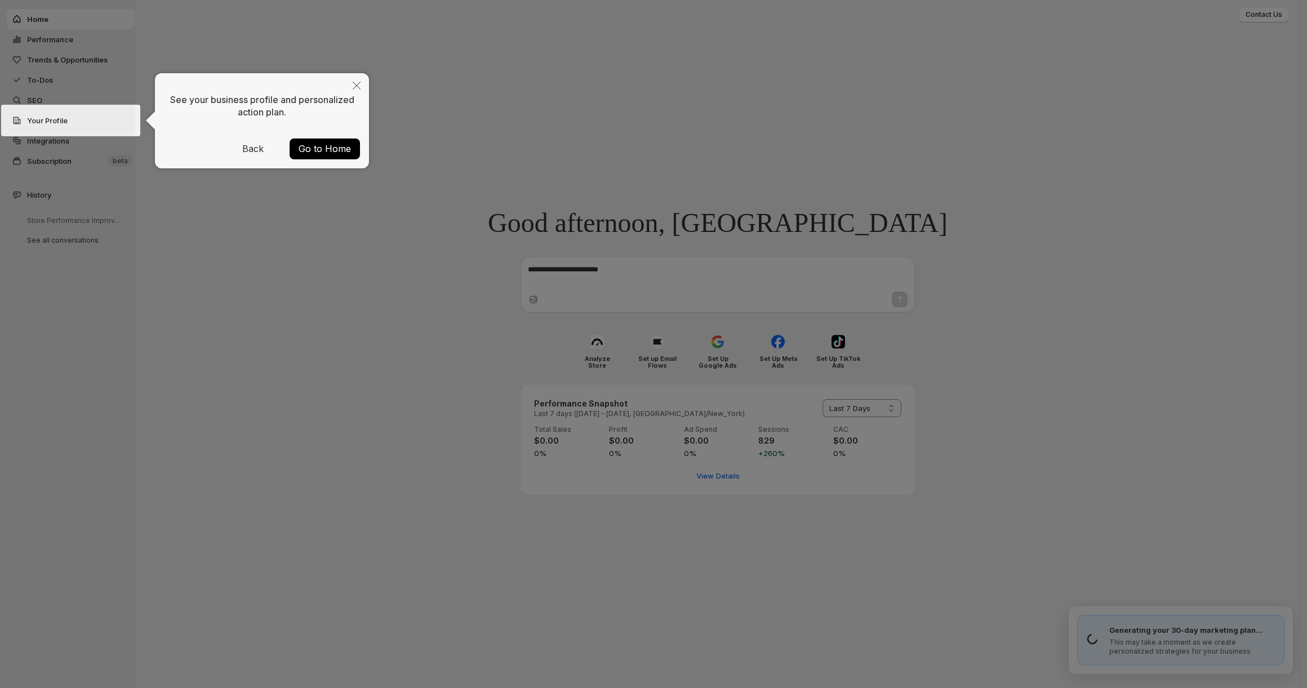
click at [320, 145] on button "Go to Home" at bounding box center [325, 149] width 70 height 21
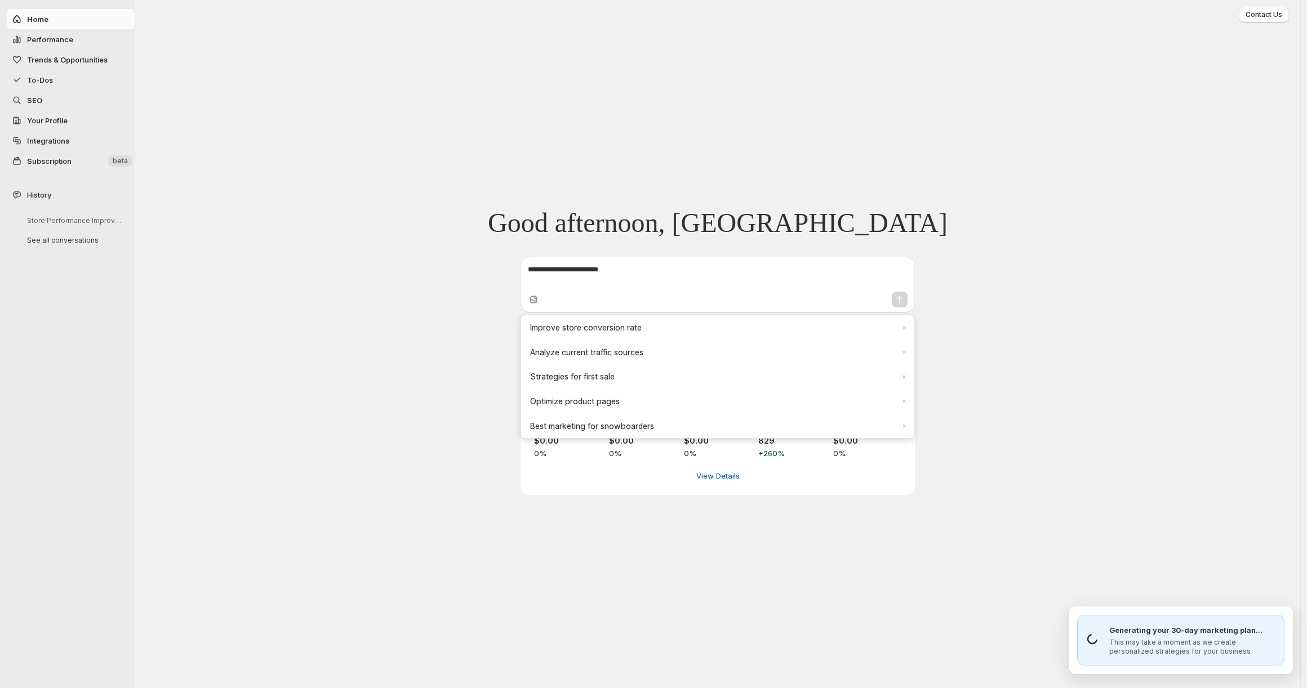
click at [617, 281] on textarea at bounding box center [718, 275] width 380 height 23
click at [578, 330] on span "Improve store conversion rate" at bounding box center [711, 327] width 362 height 11
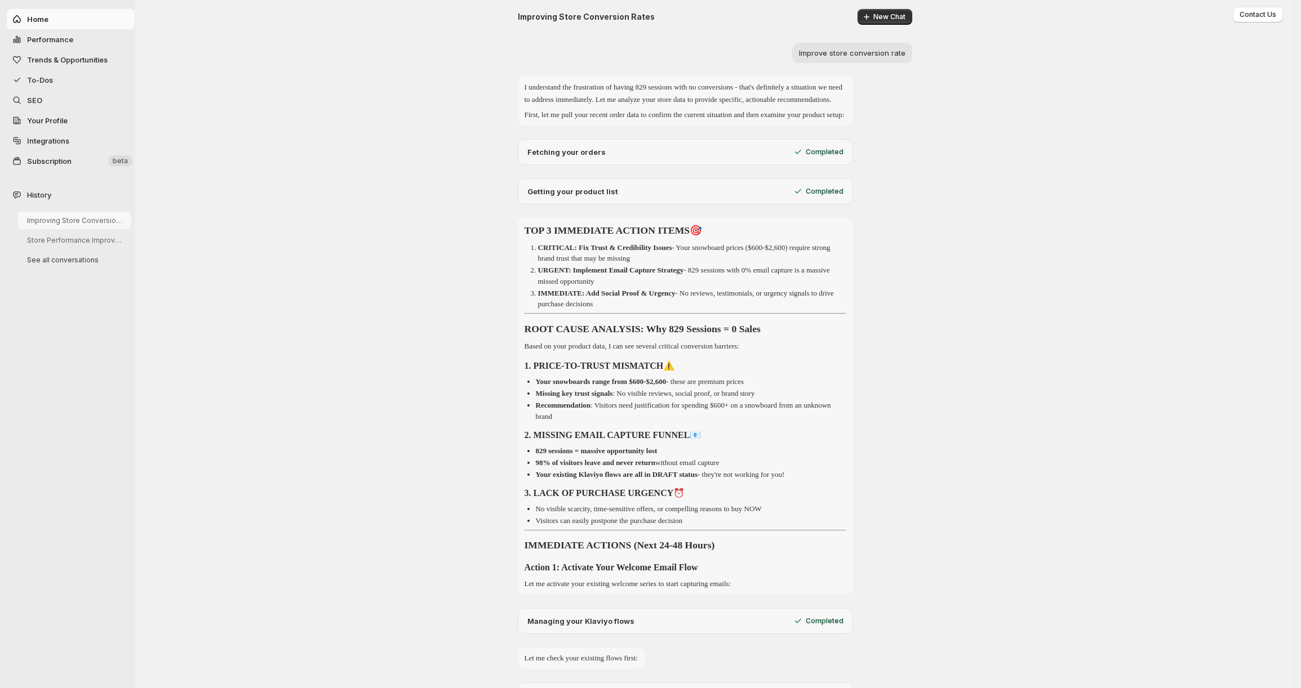
click at [607, 252] on strong "CRITICAL: Fix Trust & Credibility Issues" at bounding box center [605, 247] width 134 height 8
click at [612, 239] on h2 "TOP 3 IMMEDIATE ACTION ITEMS 🎯" at bounding box center [685, 230] width 322 height 17
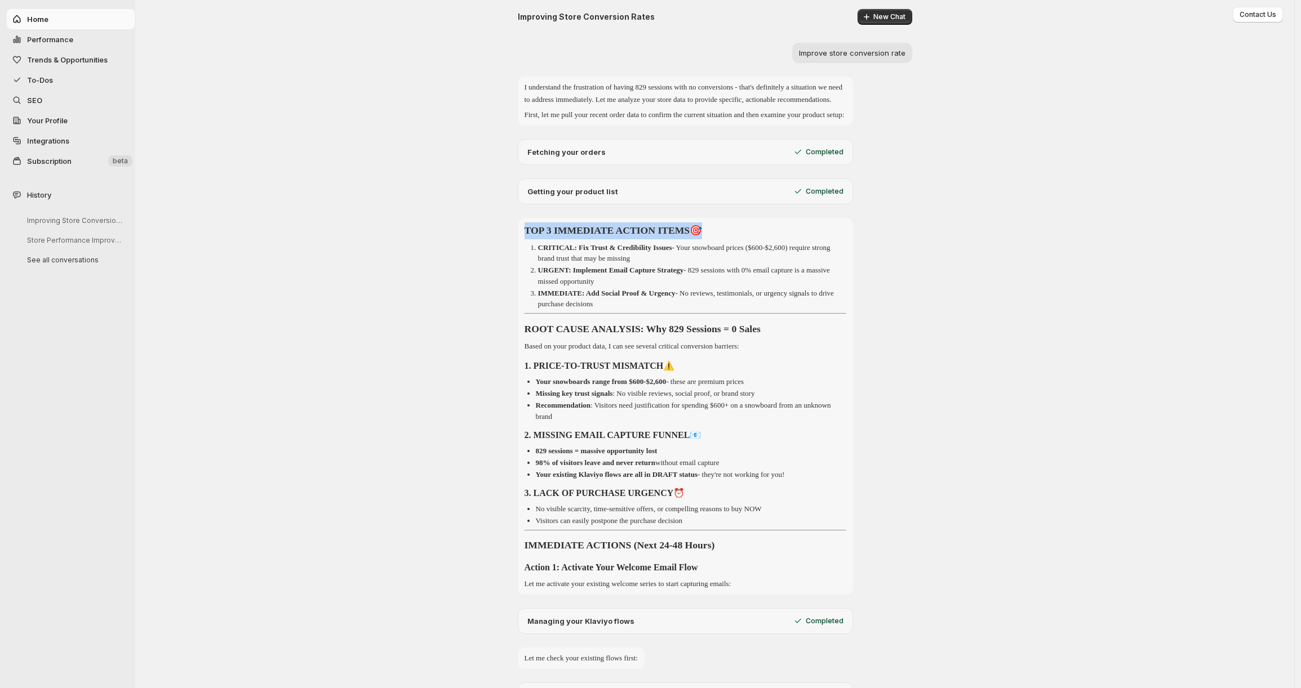
click at [612, 239] on h2 "TOP 3 IMMEDIATE ACTION ITEMS 🎯" at bounding box center [685, 230] width 322 height 17
click at [622, 263] on p "CRITICAL: Fix Trust & Credibility Issues - Your snowboard prices ($600-$2,600) …" at bounding box center [684, 253] width 292 height 20
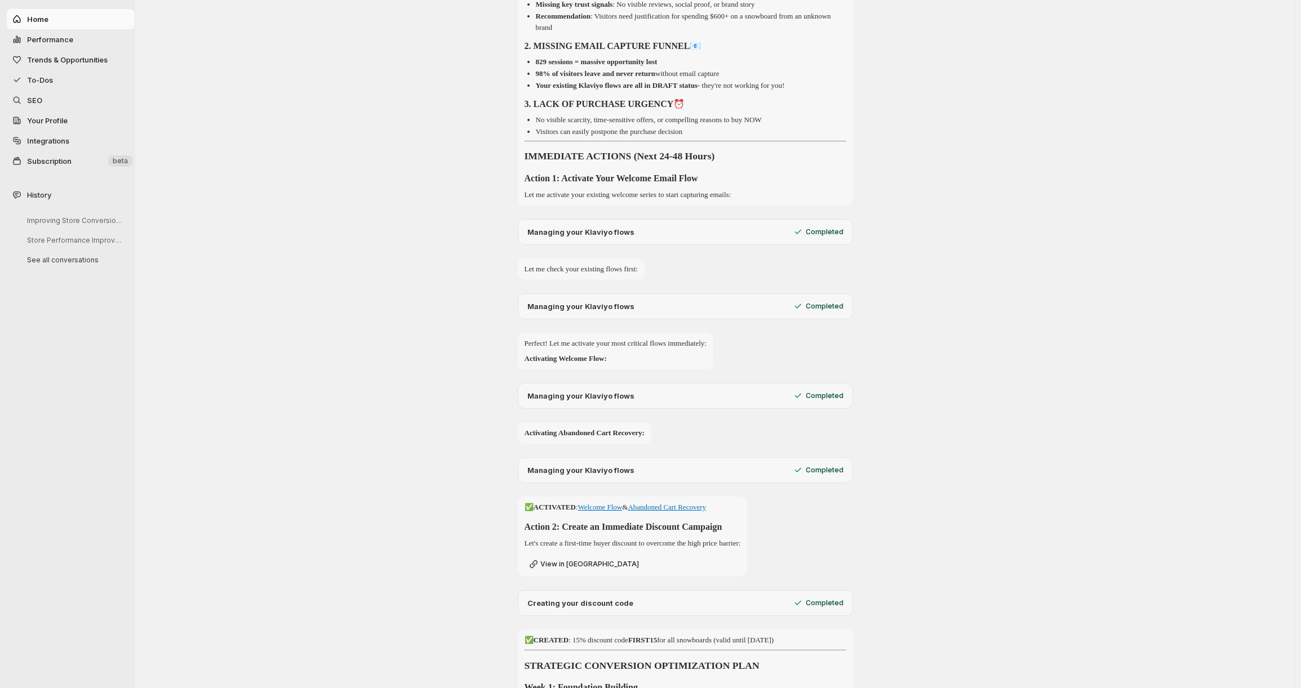
scroll to position [504, 0]
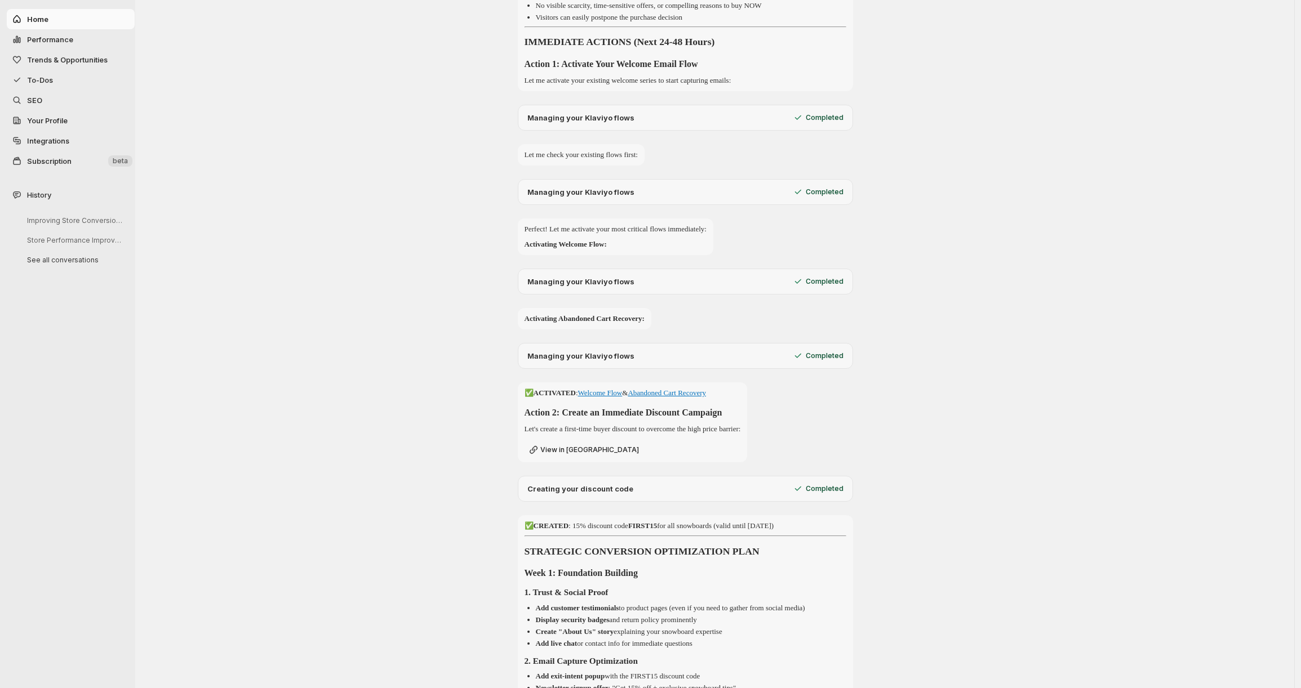
click at [832, 286] on p "Completed" at bounding box center [824, 281] width 38 height 9
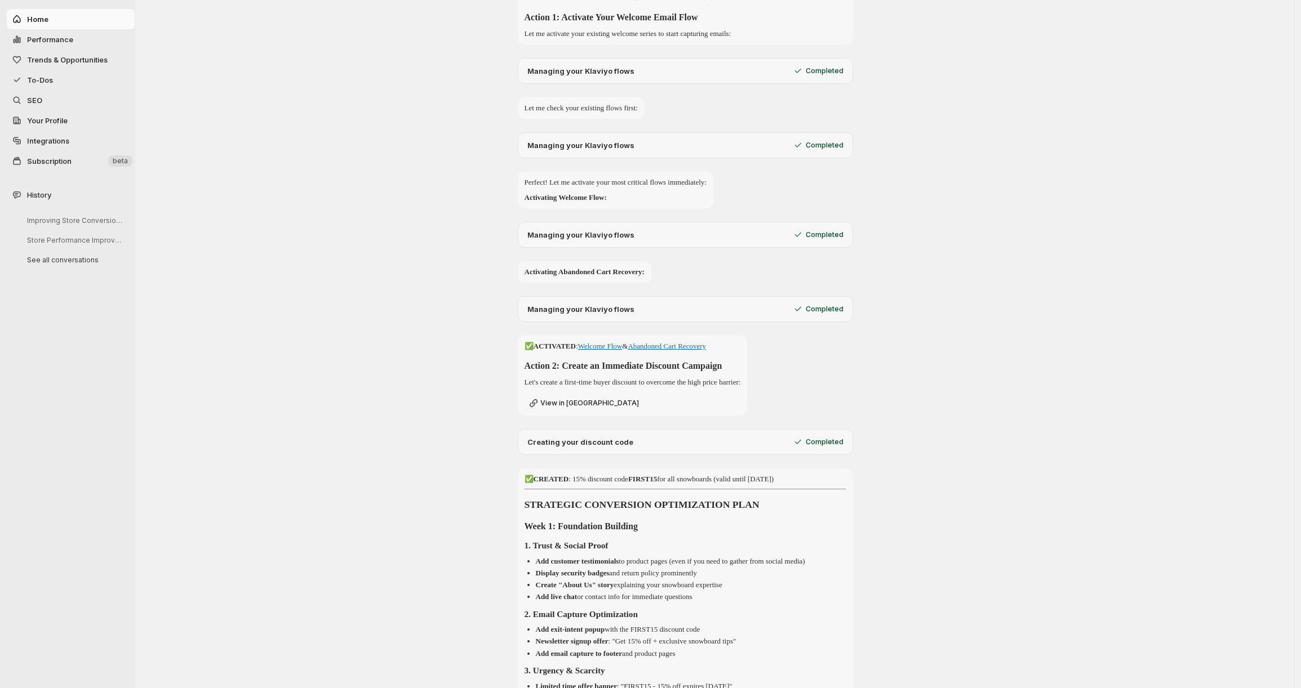
click at [827, 314] on p "Completed" at bounding box center [824, 309] width 38 height 9
click at [800, 311] on icon at bounding box center [797, 309] width 6 height 5
click at [824, 314] on p "Completed" at bounding box center [824, 309] width 38 height 9
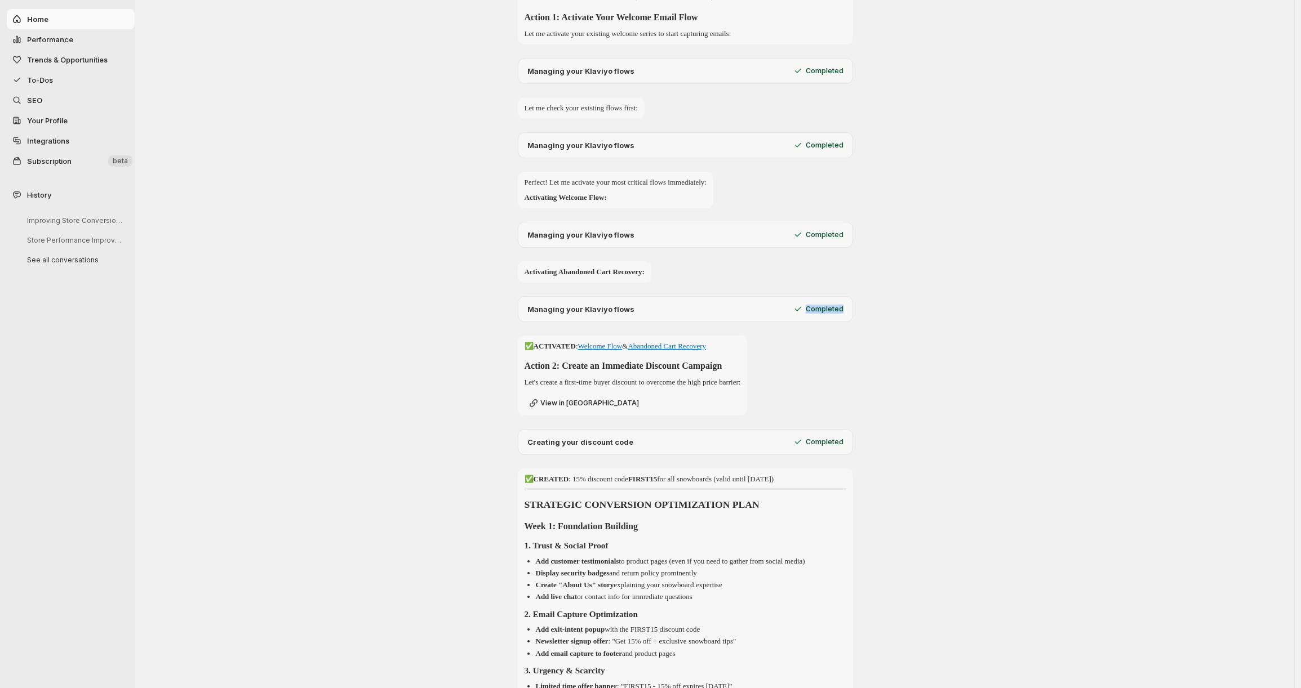
click at [824, 314] on p "Completed" at bounding box center [824, 309] width 38 height 9
click at [800, 311] on icon at bounding box center [797, 309] width 6 height 5
click at [799, 283] on div "Activating Abandoned Cart Recovery:" at bounding box center [715, 271] width 394 height 21
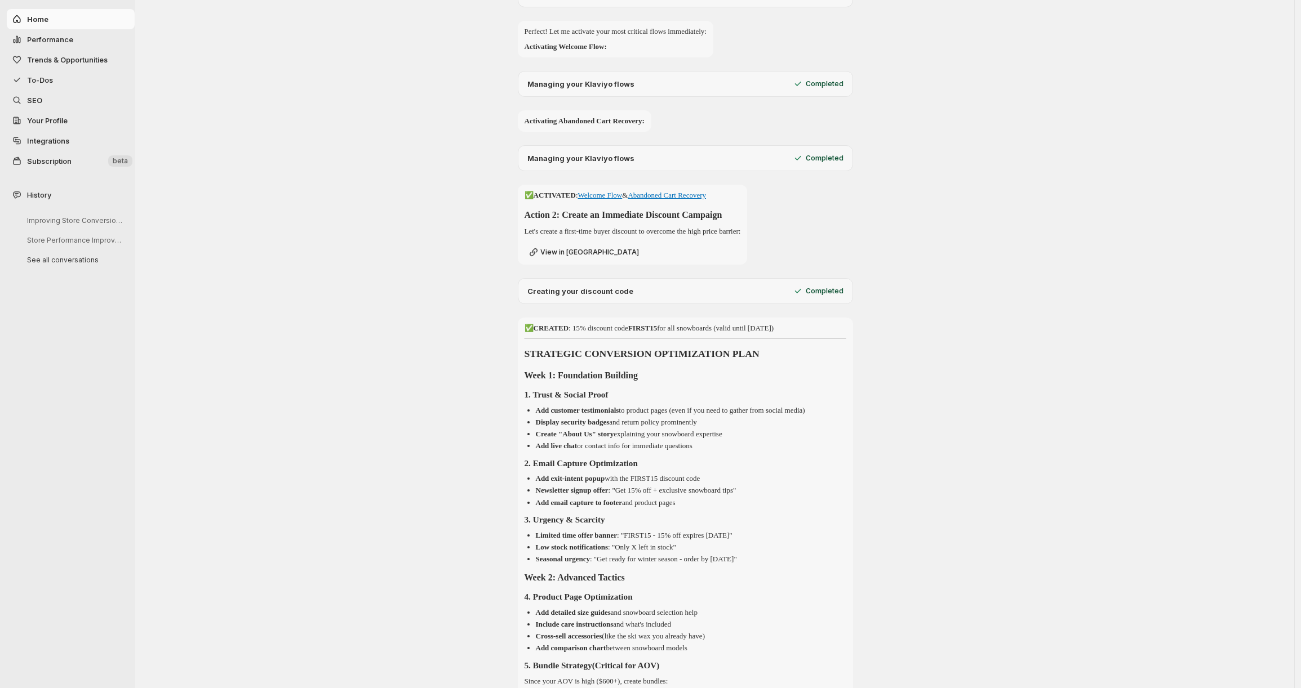
scroll to position [709, 0]
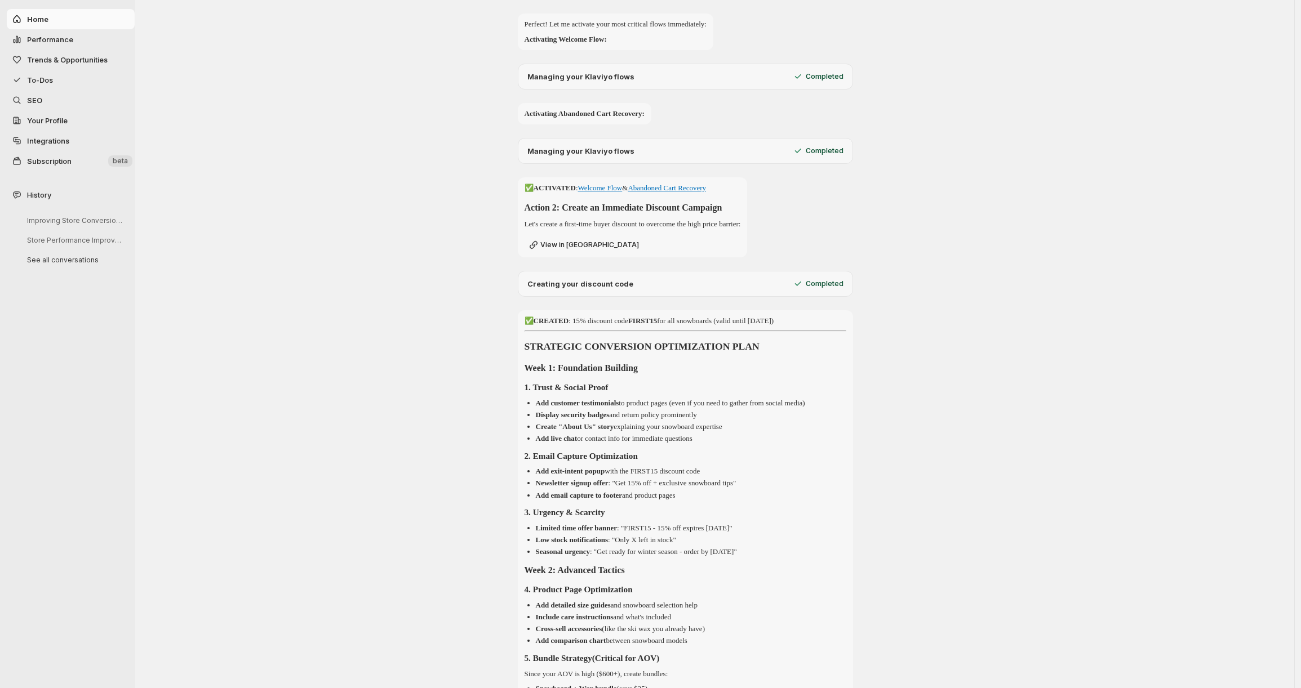
click at [820, 288] on p "Completed" at bounding box center [824, 283] width 38 height 9
click at [808, 290] on div "Completed" at bounding box center [817, 283] width 51 height 11
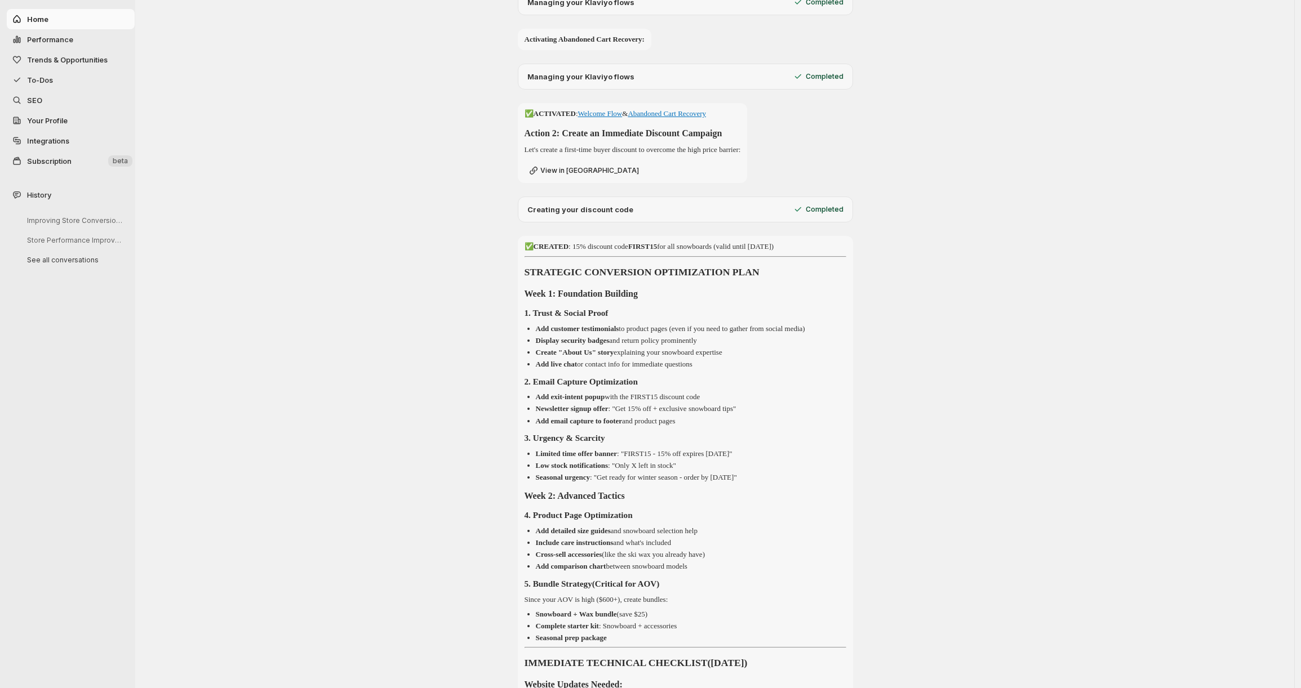
scroll to position [725, 0]
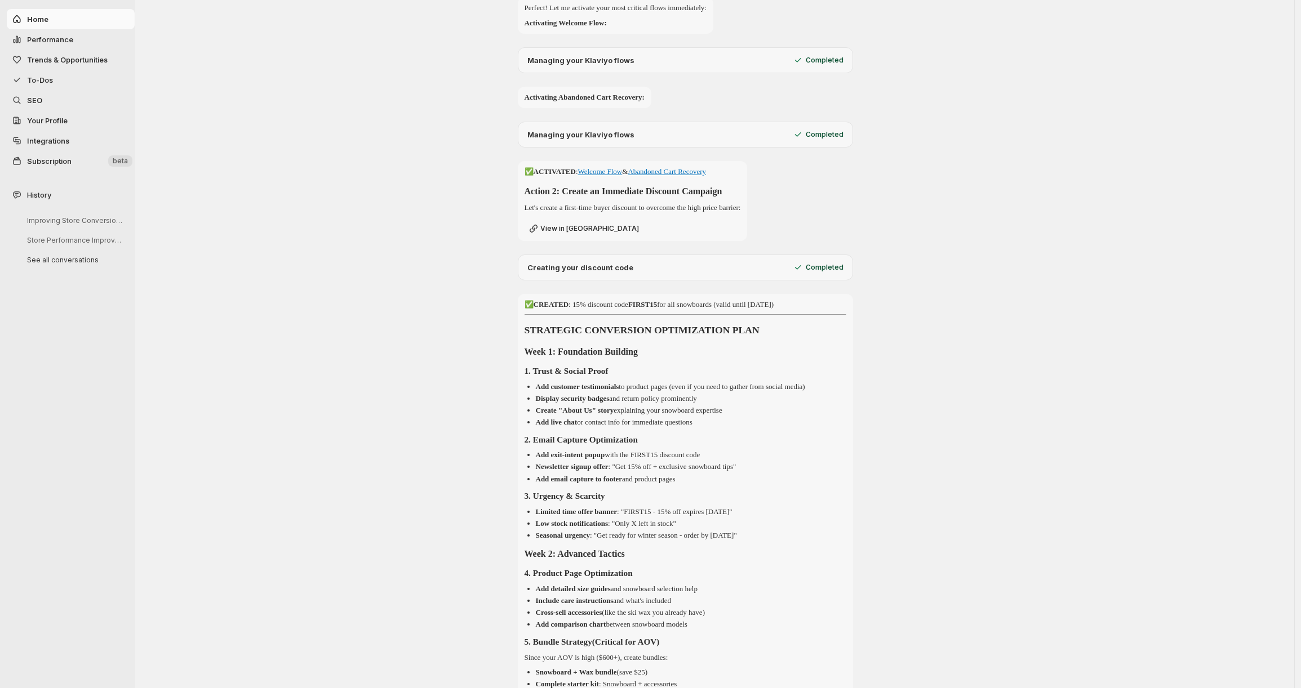
click at [617, 273] on p "Creating your discount code" at bounding box center [580, 267] width 106 height 11
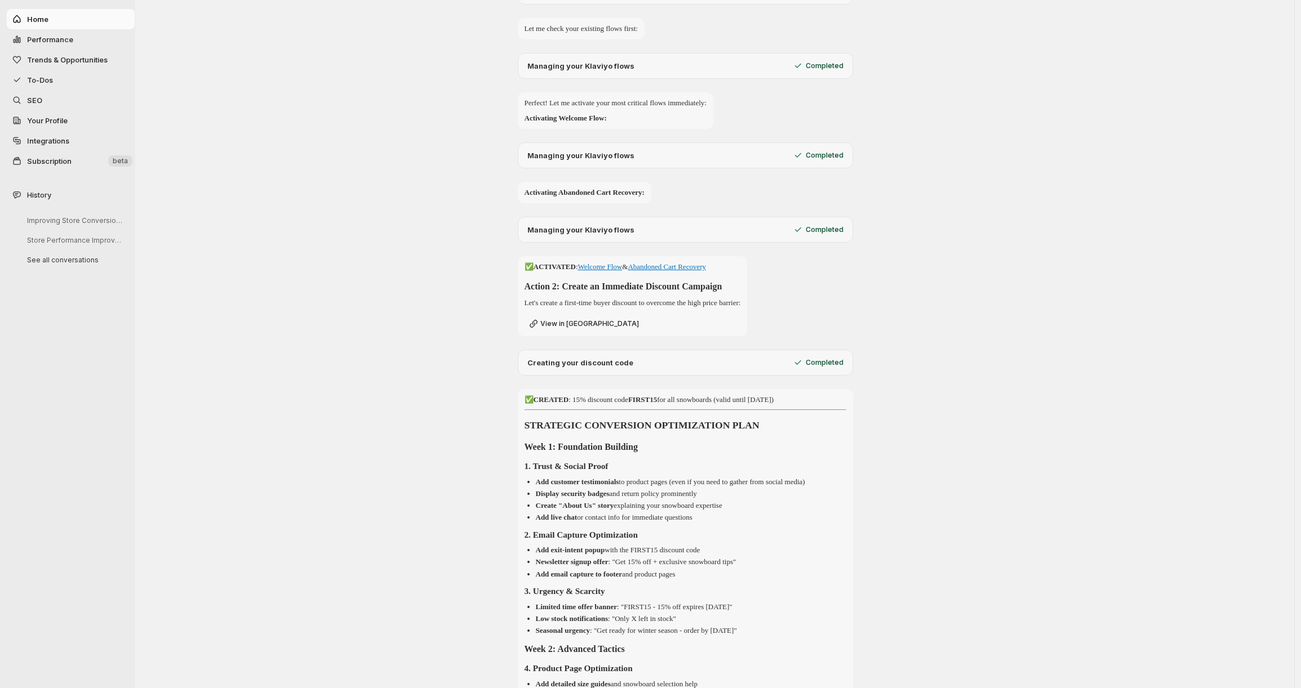
scroll to position [584, 0]
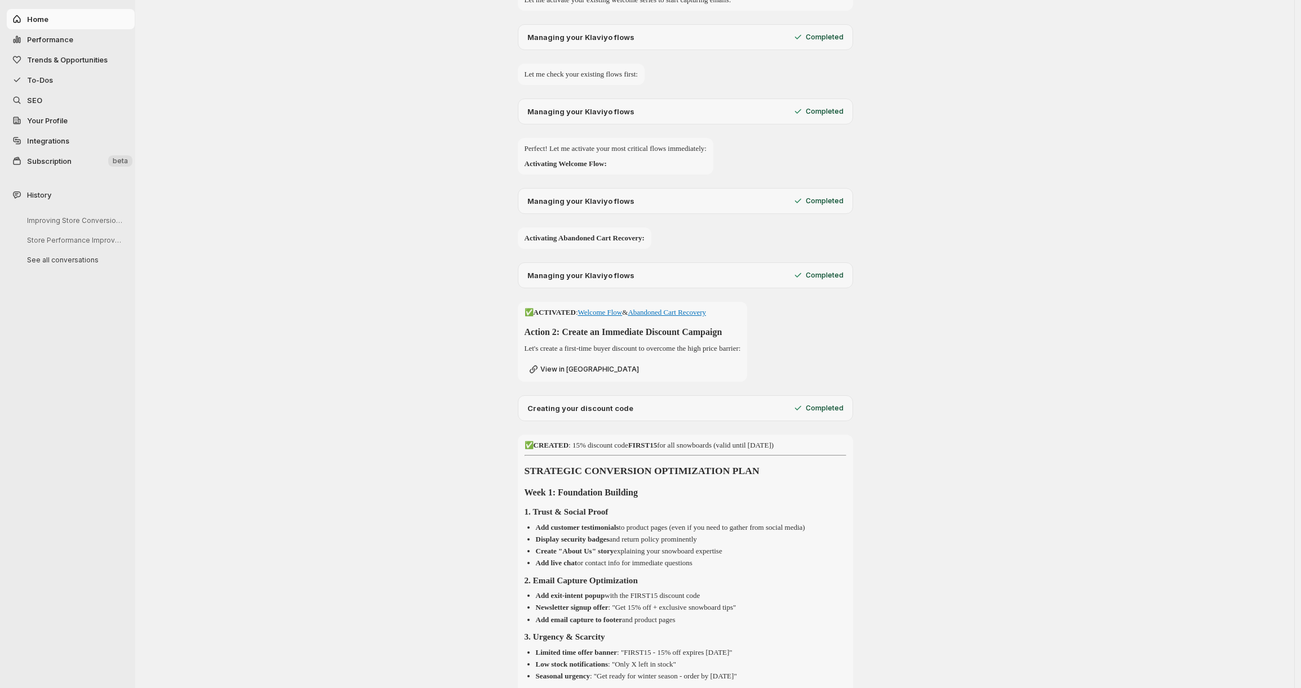
click at [607, 317] on link "Welcome Flow" at bounding box center [600, 312] width 44 height 8
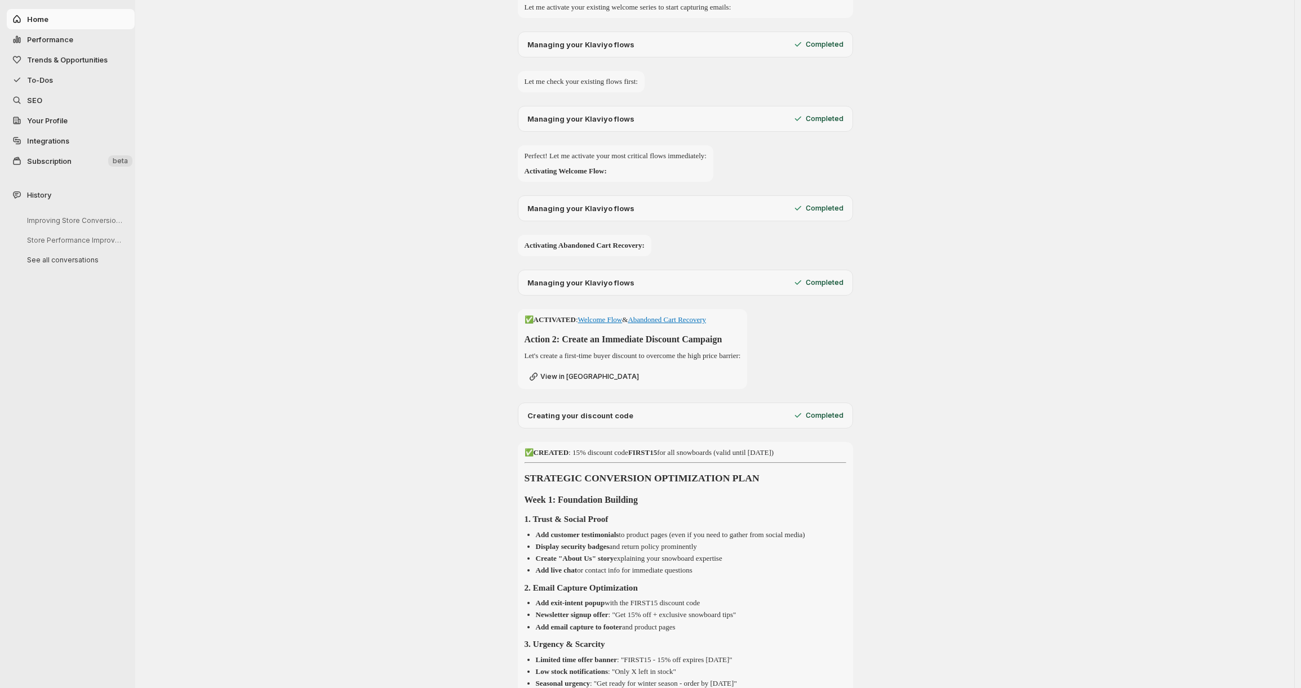
click at [621, 324] on link "Welcome Flow" at bounding box center [600, 319] width 44 height 8
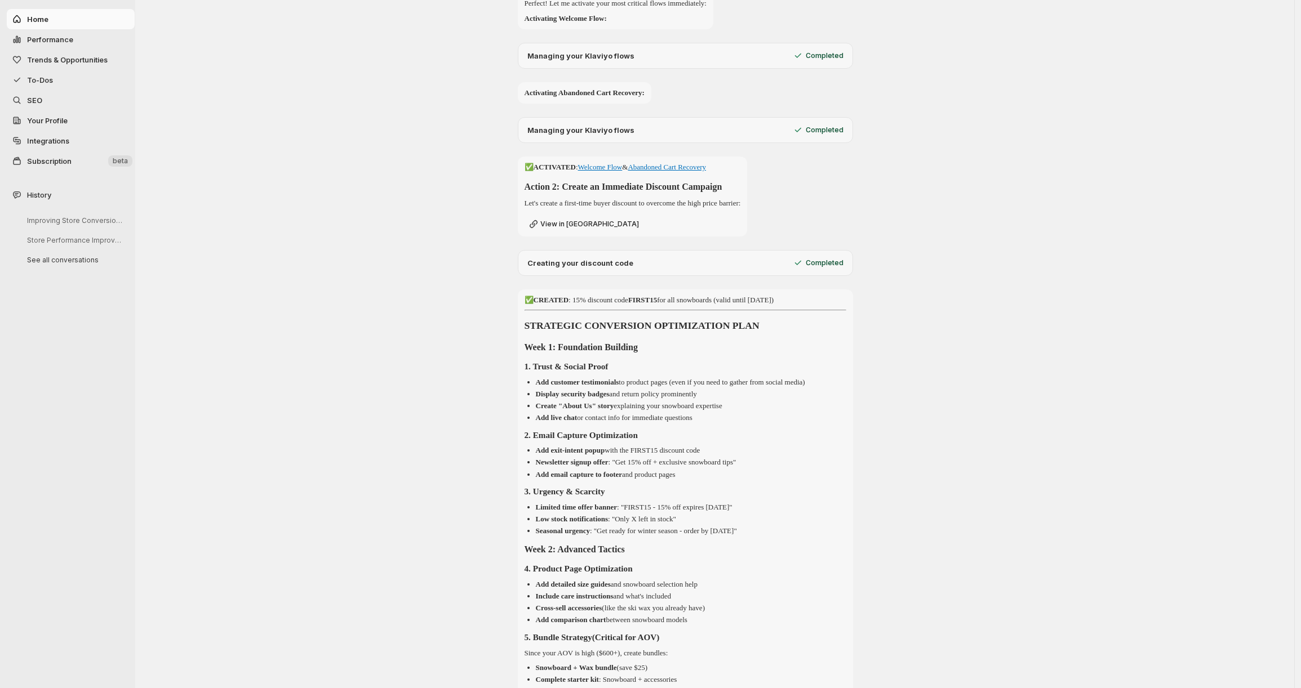
scroll to position [787, 0]
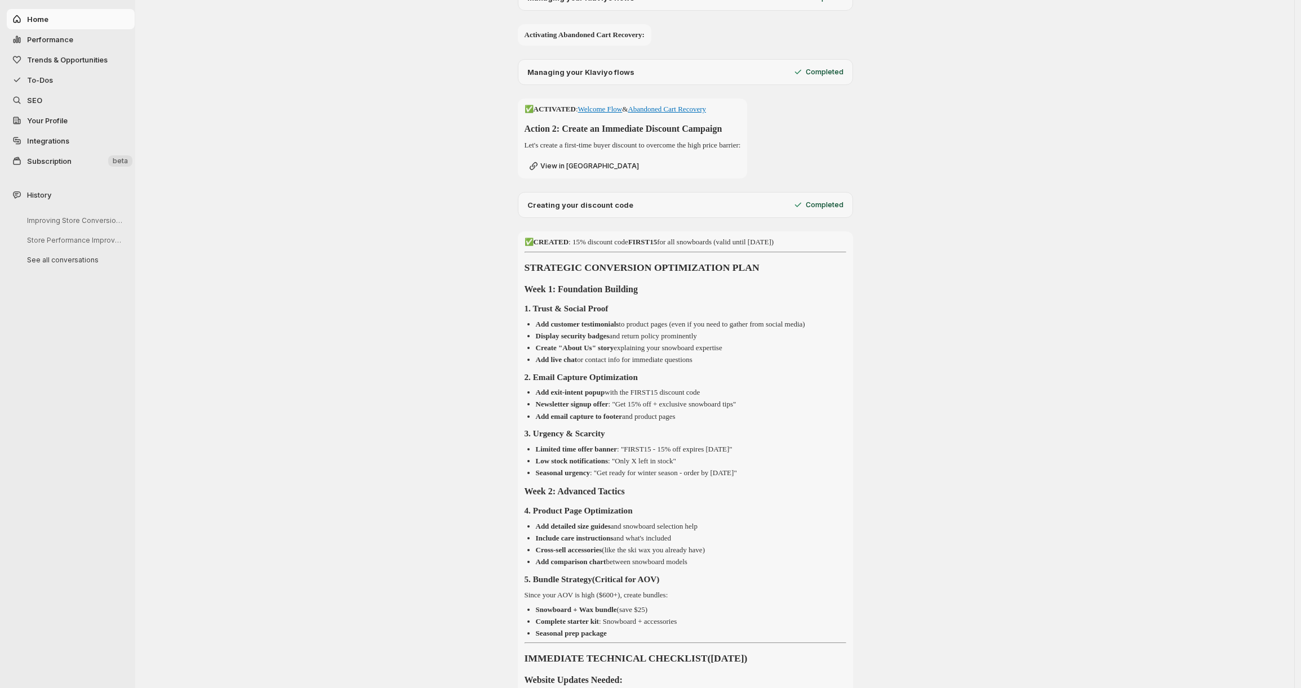
click at [652, 246] on strong "FIRST15" at bounding box center [642, 242] width 29 height 8
copy strong "FIRST15"
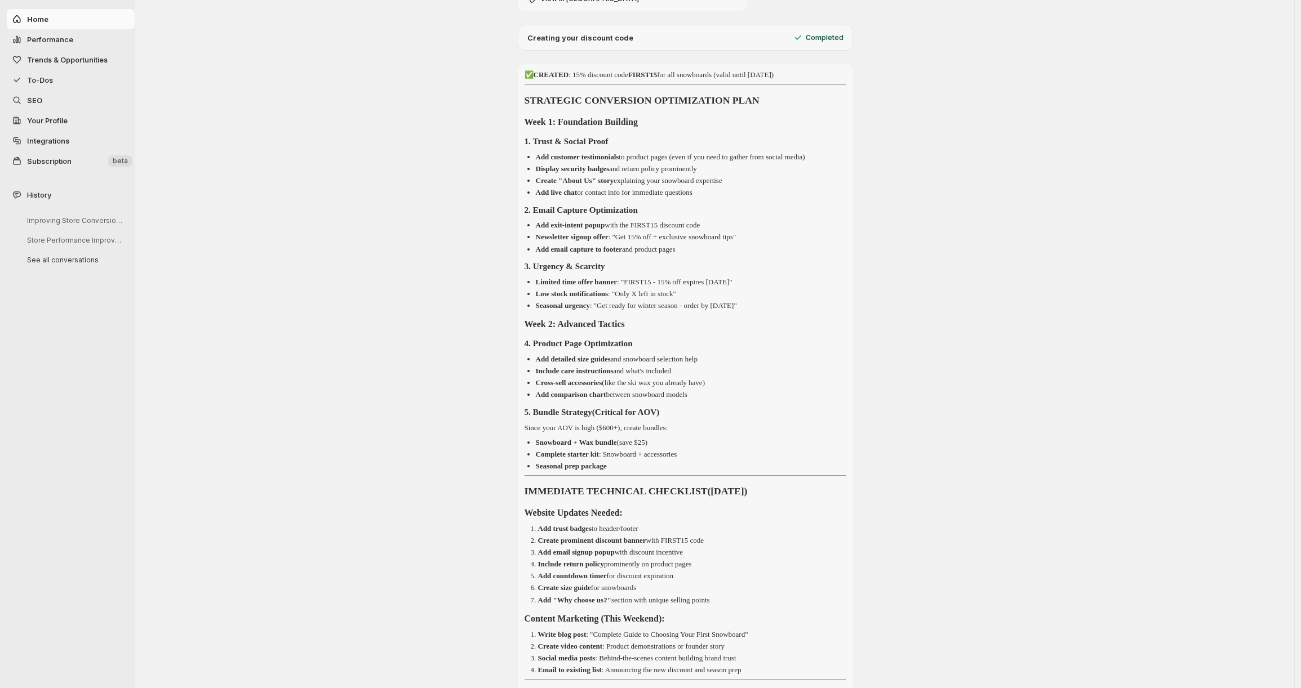
click at [740, 81] on p "✅ CREATED : 15% discount code FIRST15 for all snowboards (valid until [DATE])" at bounding box center [685, 75] width 322 height 12
drag, startPoint x: 740, startPoint y: 93, endPoint x: 787, endPoint y: 92, distance: 47.3
click at [787, 81] on p "✅ CREATED : 15% discount code FIRST15 for all snowboards (valid until [DATE])" at bounding box center [685, 75] width 322 height 12
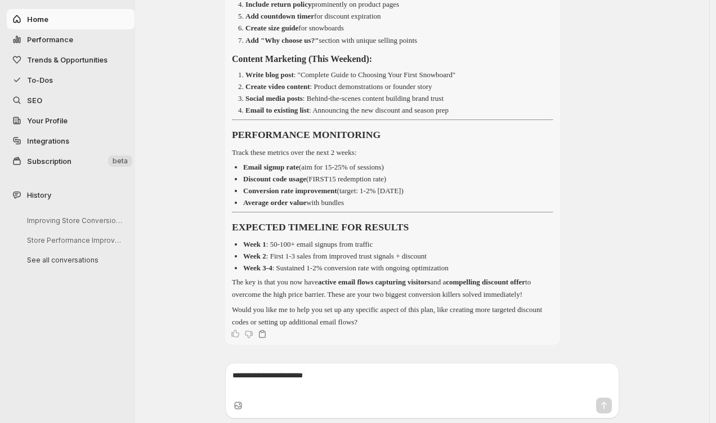
scroll to position [1543, 0]
